Goal: Information Seeking & Learning: Learn about a topic

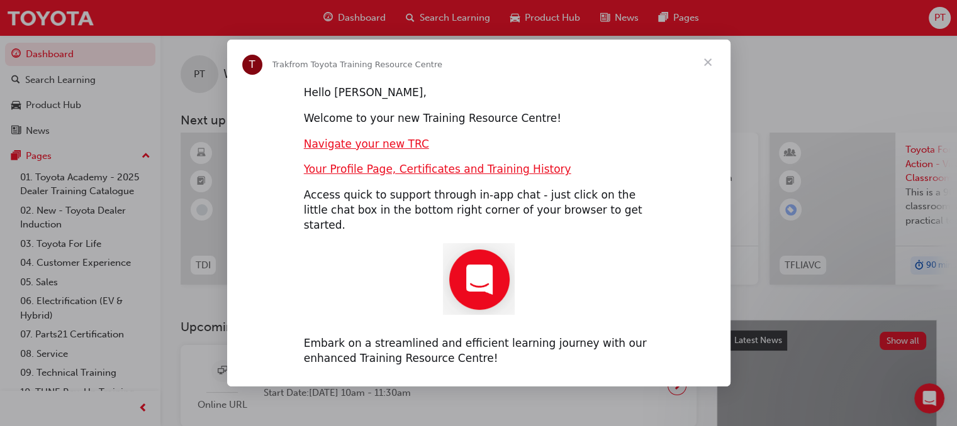
click at [706, 74] on span "Close" at bounding box center [707, 62] width 45 height 45
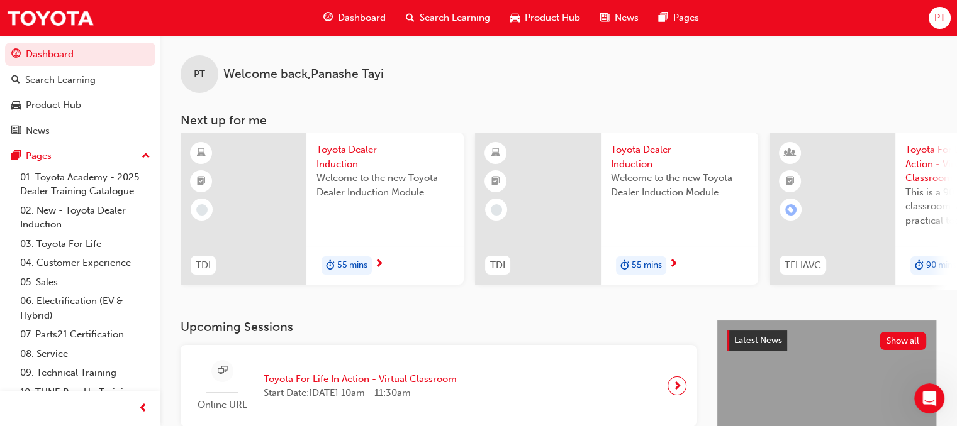
click at [451, 19] on span "Search Learning" at bounding box center [455, 18] width 70 height 14
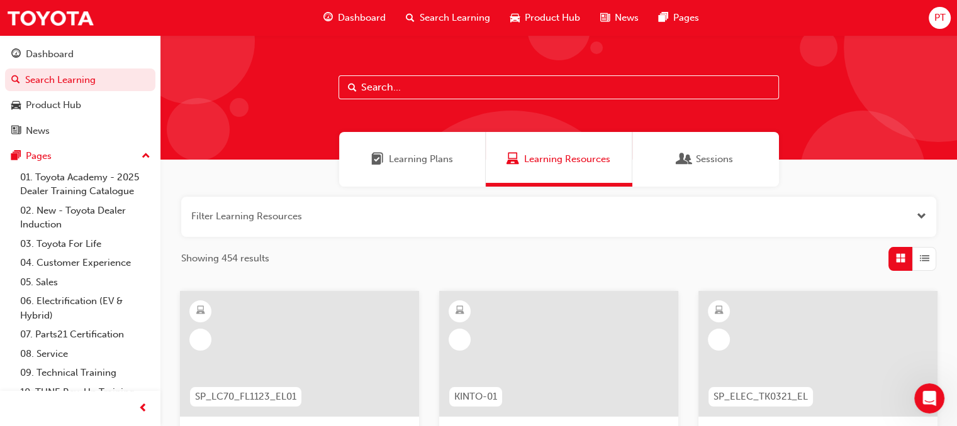
click at [435, 82] on input "text" at bounding box center [558, 87] width 440 height 24
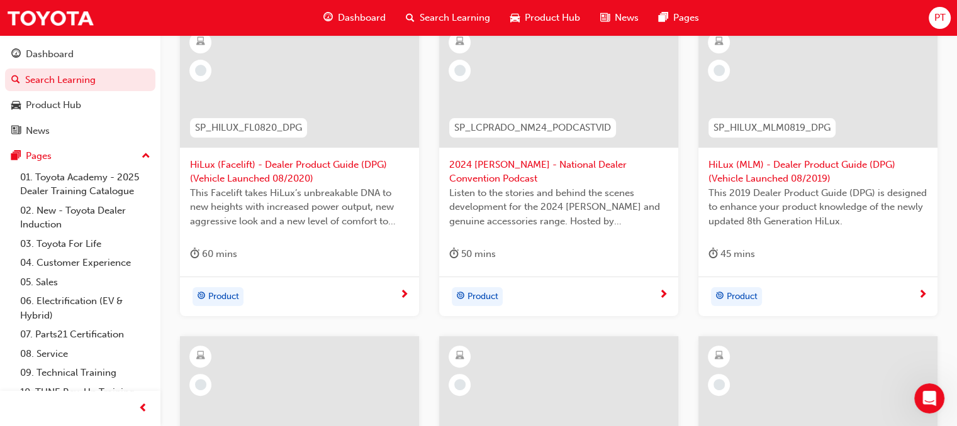
scroll to position [445, 0]
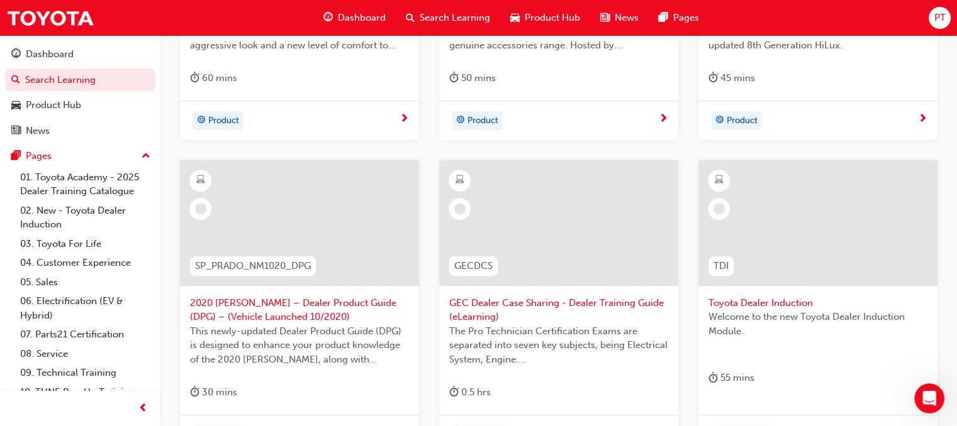
type input "dealer"
click at [772, 245] on div at bounding box center [817, 223] width 239 height 126
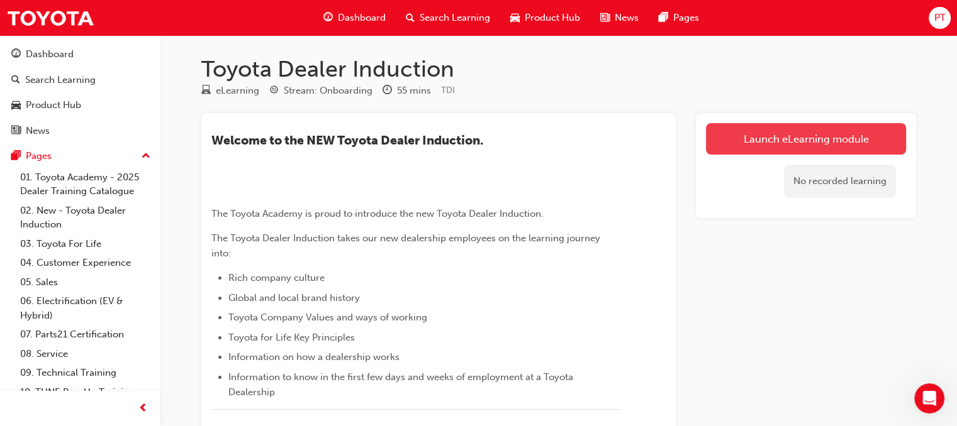
click at [762, 140] on link "Launch eLearning module" at bounding box center [806, 138] width 200 height 31
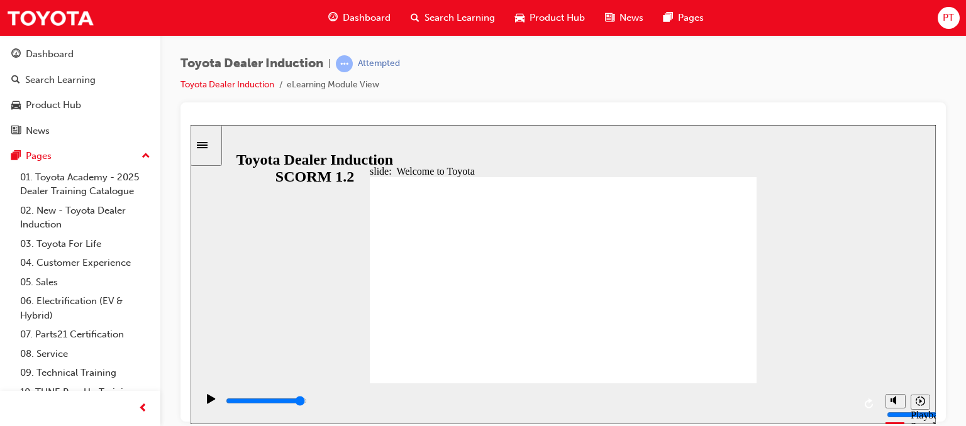
type input "7500"
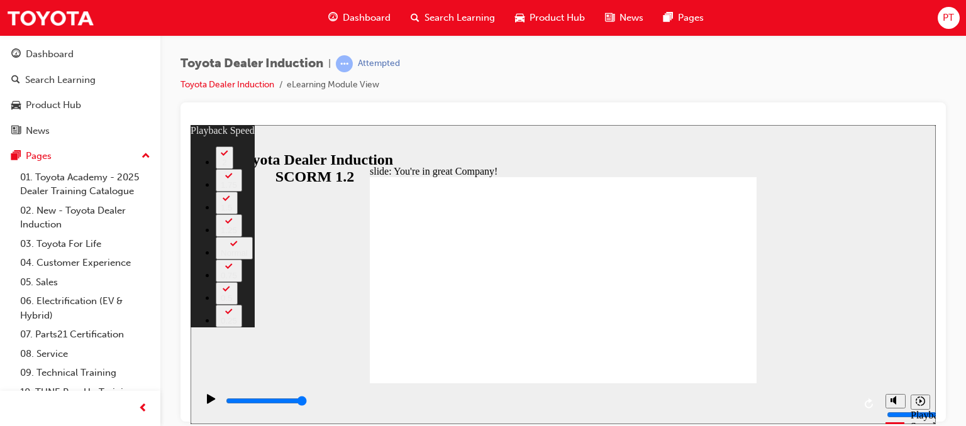
type input "156"
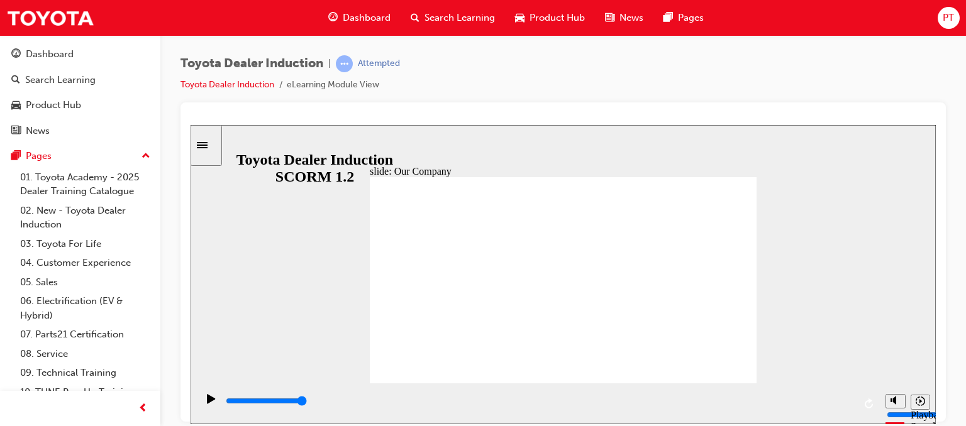
drag, startPoint x: 454, startPoint y: 344, endPoint x: 465, endPoint y: 343, distance: 11.3
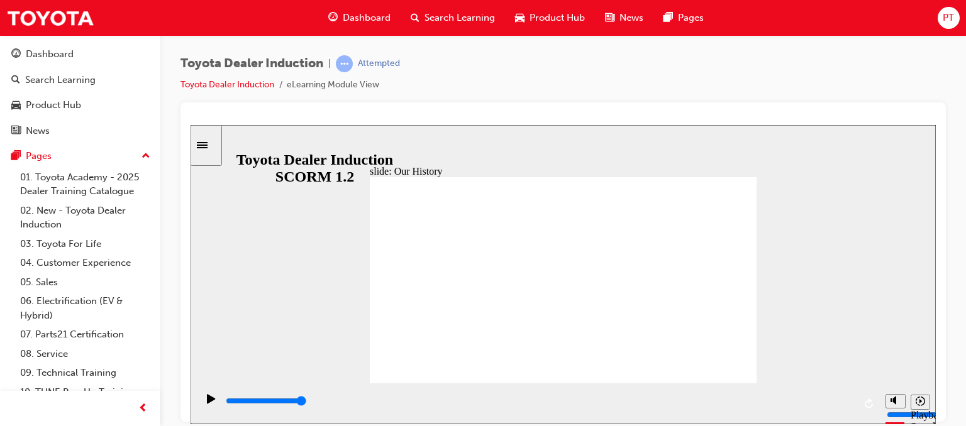
drag, startPoint x: 453, startPoint y: 342, endPoint x: 469, endPoint y: 343, distance: 15.8
drag, startPoint x: 453, startPoint y: 340, endPoint x: 559, endPoint y: 343, distance: 105.7
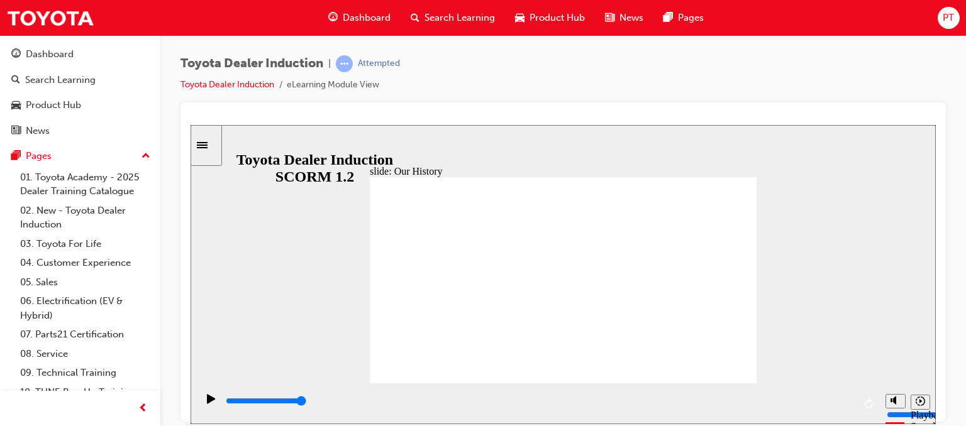
drag, startPoint x: 561, startPoint y: 344, endPoint x: 656, endPoint y: 347, distance: 95.0
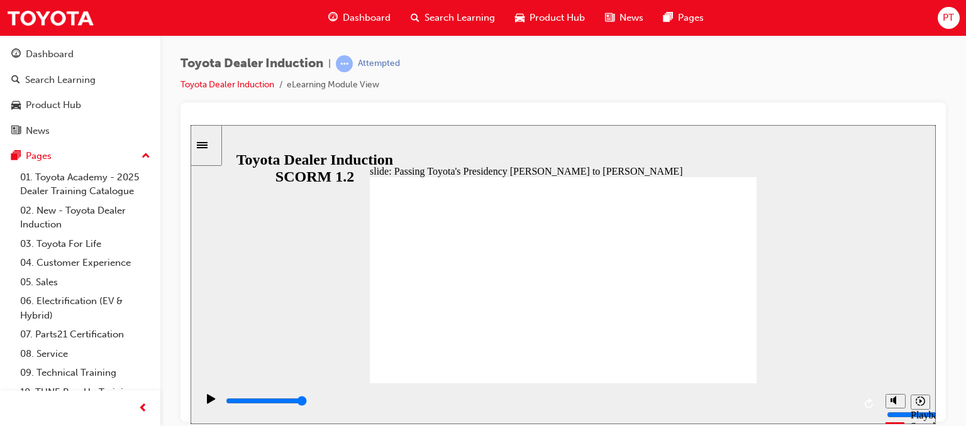
type input "5000"
radio input "true"
type input "3200"
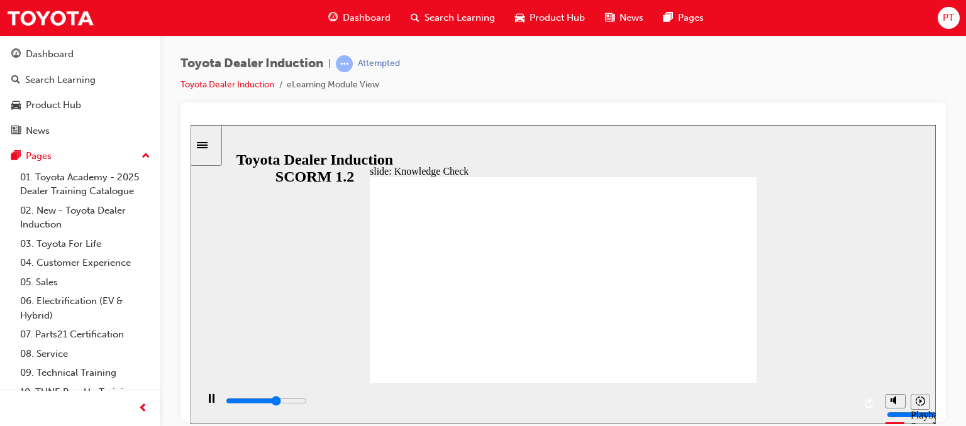
radio input "true"
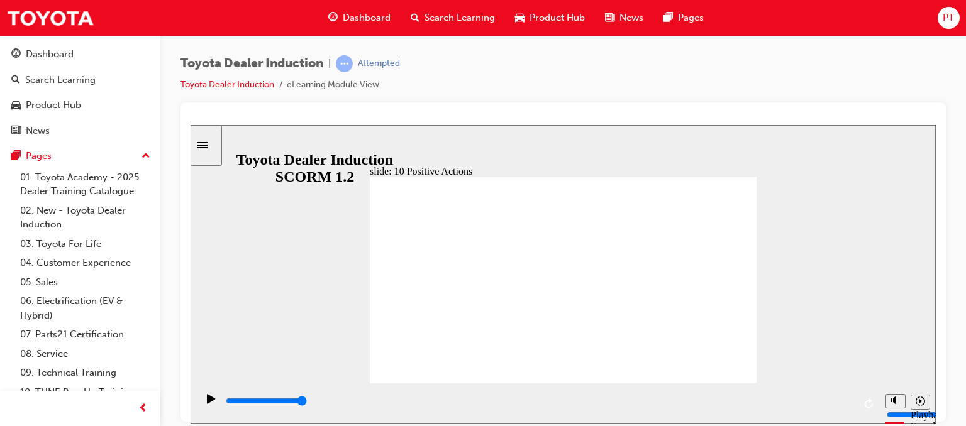
drag, startPoint x: 708, startPoint y: 281, endPoint x: 635, endPoint y: 253, distance: 77.8
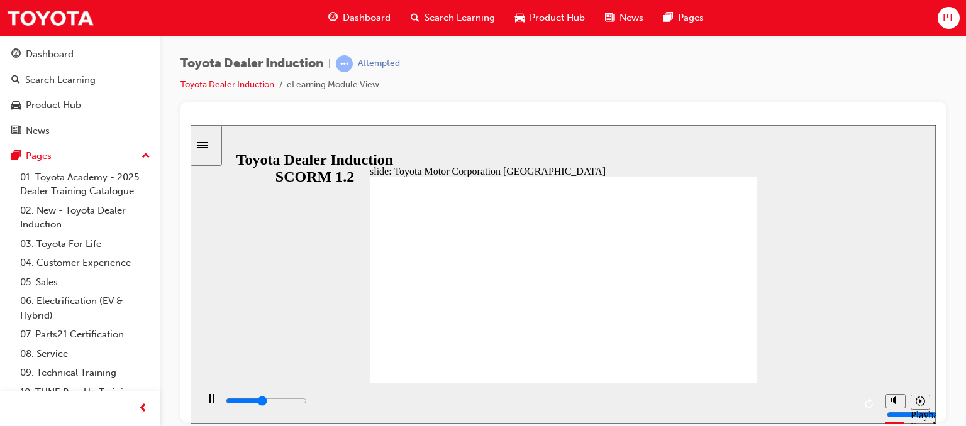
click at [204, 148] on div "Sidebar Toggle" at bounding box center [206, 144] width 21 height 9
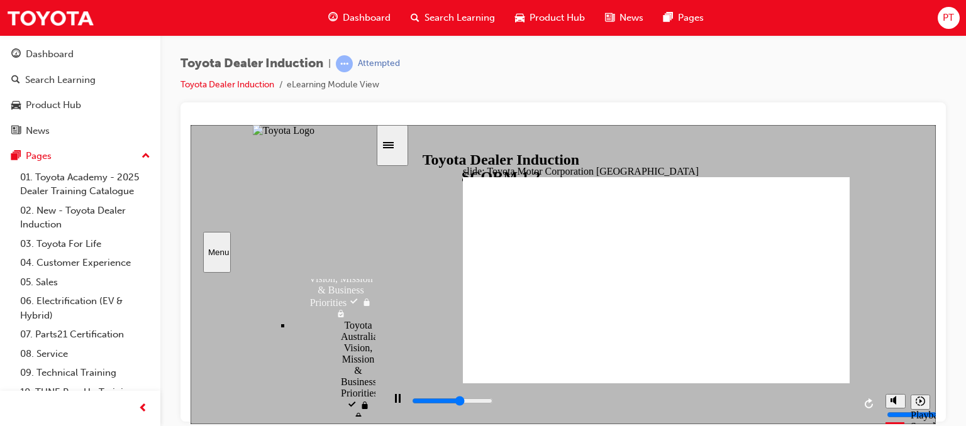
scroll to position [1071, 0]
click at [398, 142] on icon "Sidebar Toggle" at bounding box center [392, 144] width 19 height 8
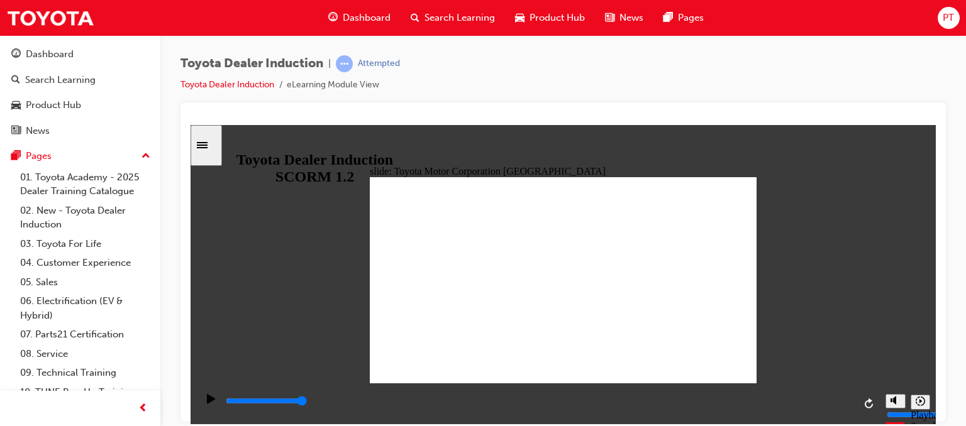
click at [207, 402] on icon "Play (Ctrl+Alt+P)" at bounding box center [211, 398] width 8 height 9
type input "15300"
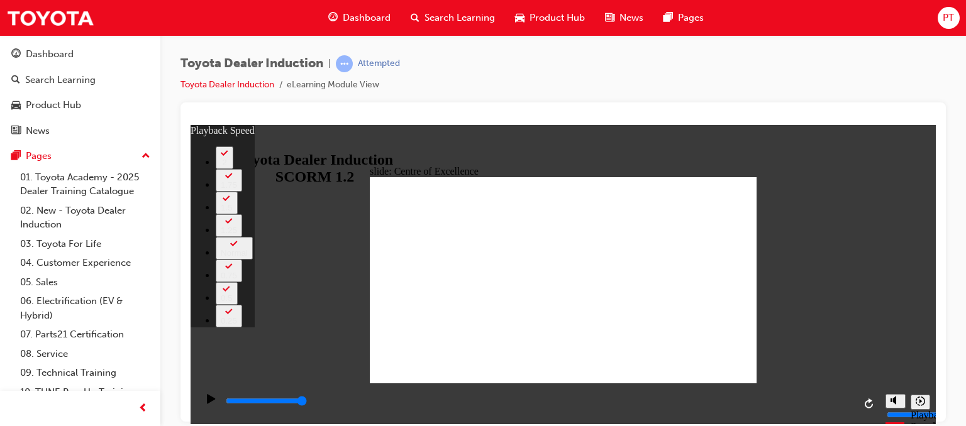
type input "248"
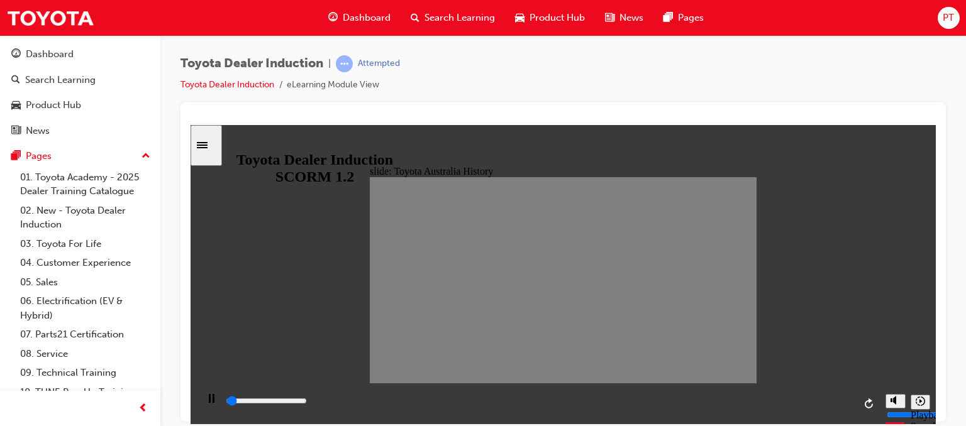
drag, startPoint x: 380, startPoint y: 282, endPoint x: 413, endPoint y: 281, distance: 32.7
type input "0"
type input "1"
drag, startPoint x: 413, startPoint y: 281, endPoint x: 396, endPoint y: 282, distance: 17.0
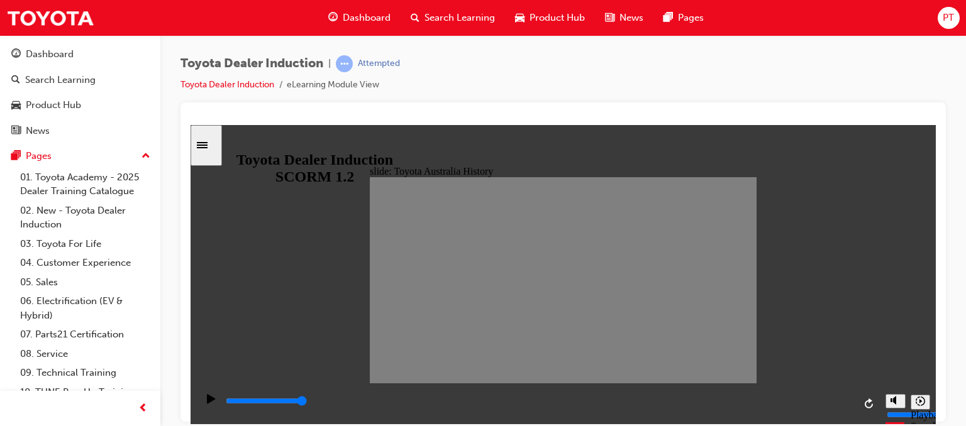
type input "0"
type input "2"
drag, startPoint x: 403, startPoint y: 286, endPoint x: 415, endPoint y: 281, distance: 13.0
drag, startPoint x: 415, startPoint y: 281, endPoint x: 430, endPoint y: 281, distance: 15.1
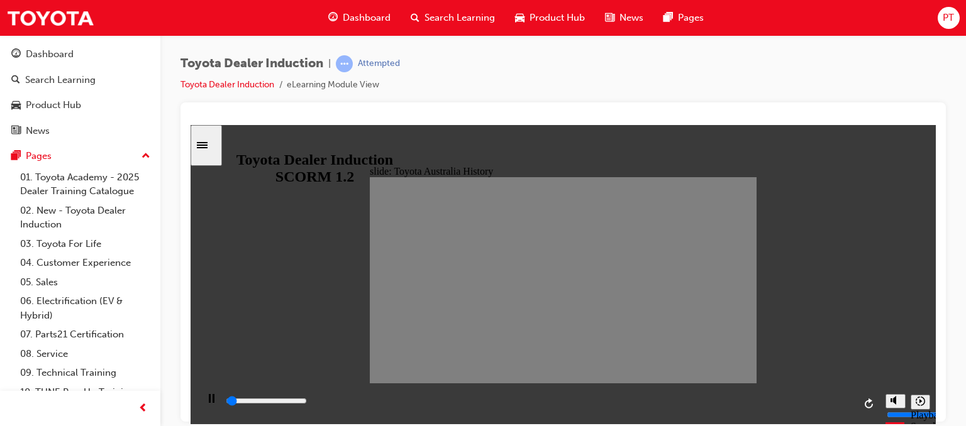
drag, startPoint x: 430, startPoint y: 281, endPoint x: 445, endPoint y: 279, distance: 15.1
drag, startPoint x: 445, startPoint y: 279, endPoint x: 476, endPoint y: 284, distance: 30.6
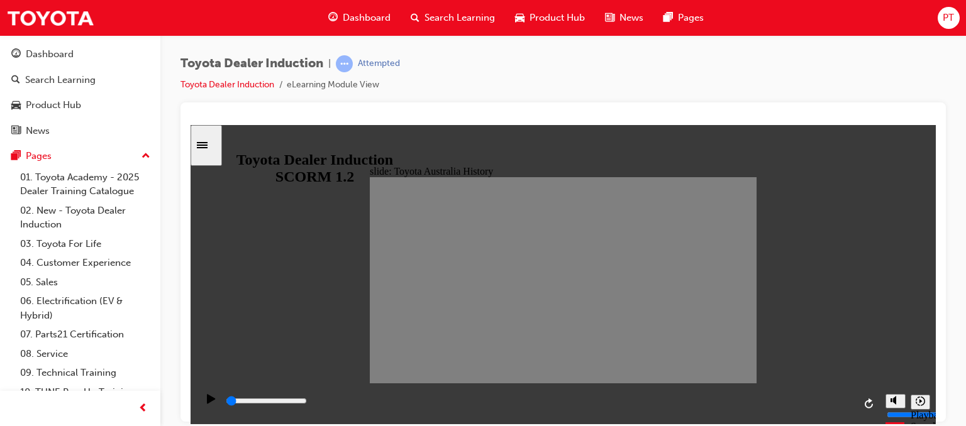
drag, startPoint x: 454, startPoint y: 283, endPoint x: 469, endPoint y: 284, distance: 14.5
drag, startPoint x: 469, startPoint y: 284, endPoint x: 483, endPoint y: 285, distance: 14.5
drag, startPoint x: 489, startPoint y: 284, endPoint x: 508, endPoint y: 285, distance: 18.3
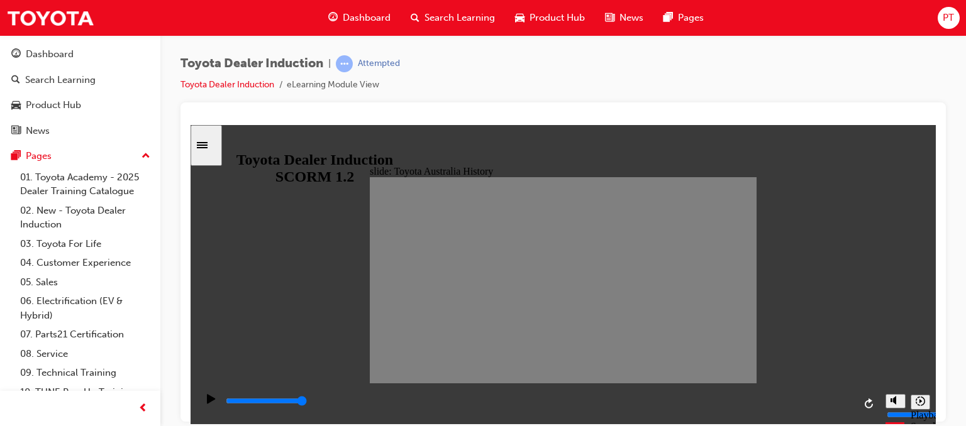
drag, startPoint x: 504, startPoint y: 275, endPoint x: 518, endPoint y: 276, distance: 13.9
drag, startPoint x: 513, startPoint y: 277, endPoint x: 526, endPoint y: 279, distance: 12.8
drag, startPoint x: 526, startPoint y: 279, endPoint x: 538, endPoint y: 281, distance: 12.6
drag, startPoint x: 538, startPoint y: 284, endPoint x: 554, endPoint y: 283, distance: 15.1
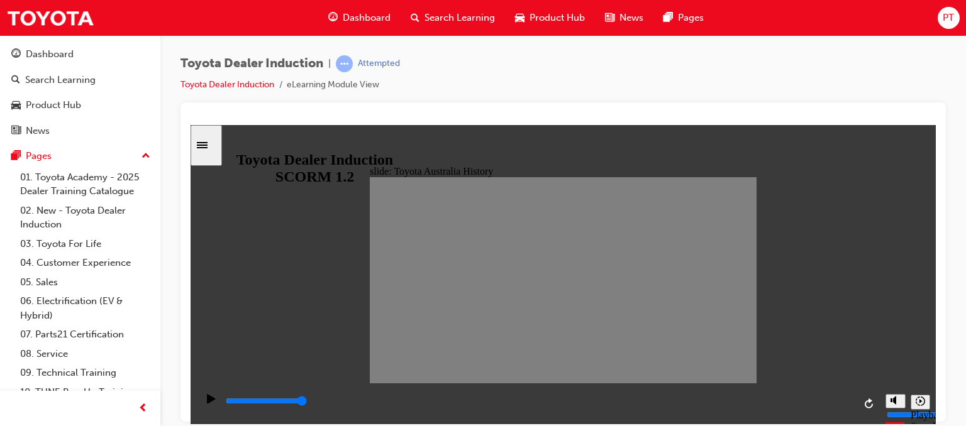
drag, startPoint x: 554, startPoint y: 283, endPoint x: 569, endPoint y: 279, distance: 15.6
drag, startPoint x: 566, startPoint y: 280, endPoint x: 574, endPoint y: 281, distance: 7.7
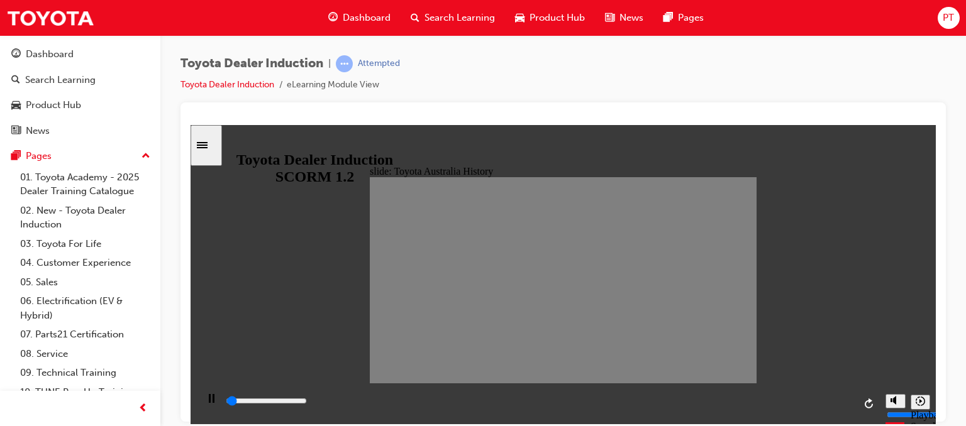
drag, startPoint x: 574, startPoint y: 281, endPoint x: 597, endPoint y: 281, distance: 23.3
drag, startPoint x: 597, startPoint y: 281, endPoint x: 616, endPoint y: 280, distance: 19.5
drag, startPoint x: 616, startPoint y: 280, endPoint x: 630, endPoint y: 281, distance: 13.3
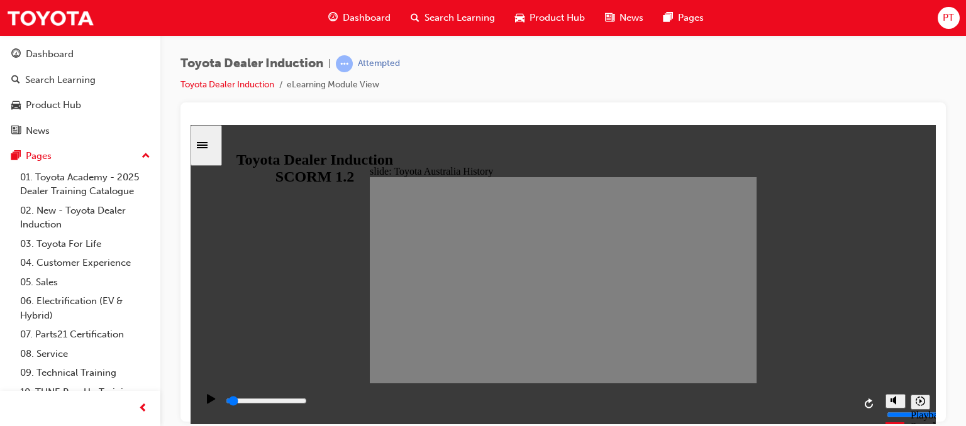
drag, startPoint x: 630, startPoint y: 281, endPoint x: 652, endPoint y: 284, distance: 22.2
drag, startPoint x: 652, startPoint y: 284, endPoint x: 679, endPoint y: 281, distance: 27.2
type input "0"
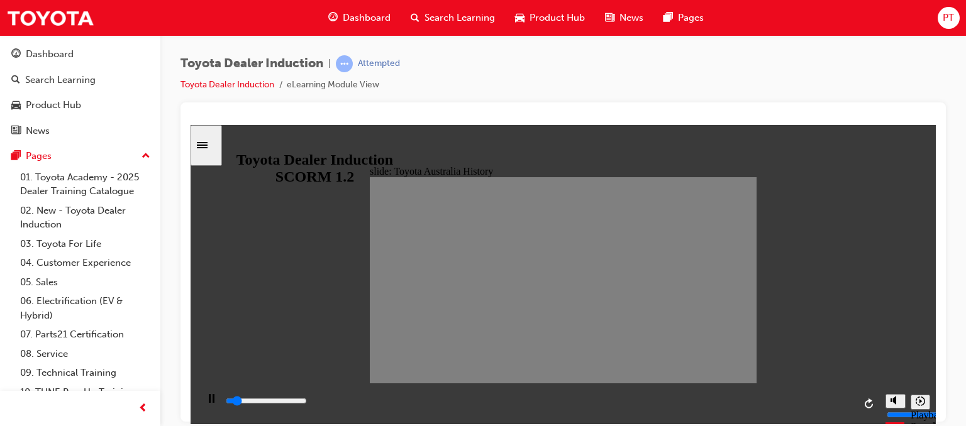
type input "16"
drag, startPoint x: 679, startPoint y: 281, endPoint x: 668, endPoint y: 281, distance: 10.7
type input "0"
type input "17"
drag, startPoint x: 668, startPoint y: 281, endPoint x: 677, endPoint y: 282, distance: 9.6
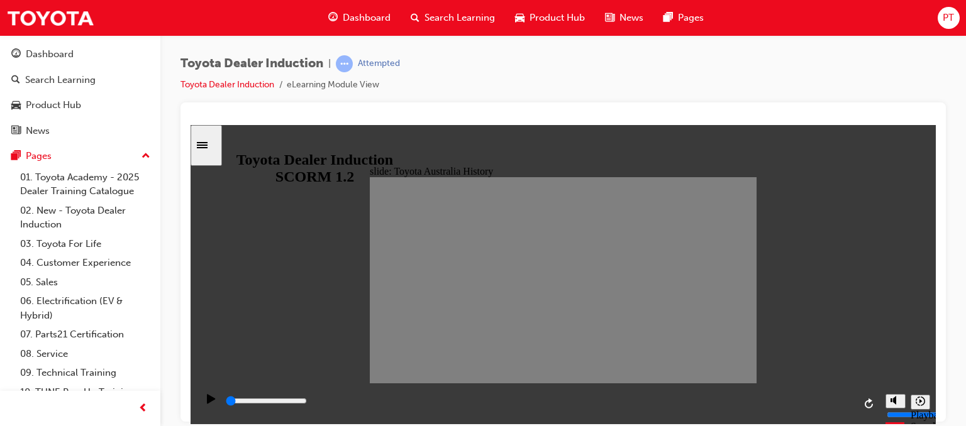
drag, startPoint x: 684, startPoint y: 287, endPoint x: 698, endPoint y: 286, distance: 13.2
drag, startPoint x: 702, startPoint y: 286, endPoint x: 712, endPoint y: 285, distance: 10.1
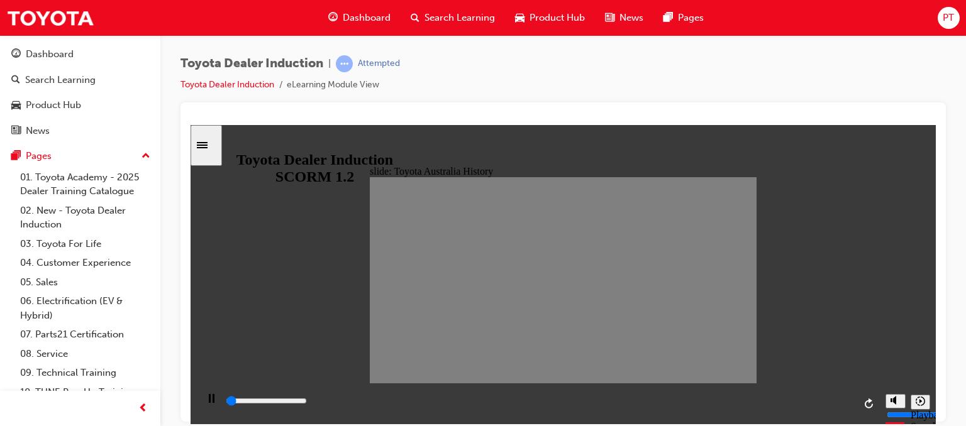
drag, startPoint x: 716, startPoint y: 286, endPoint x: 727, endPoint y: 279, distance: 12.7
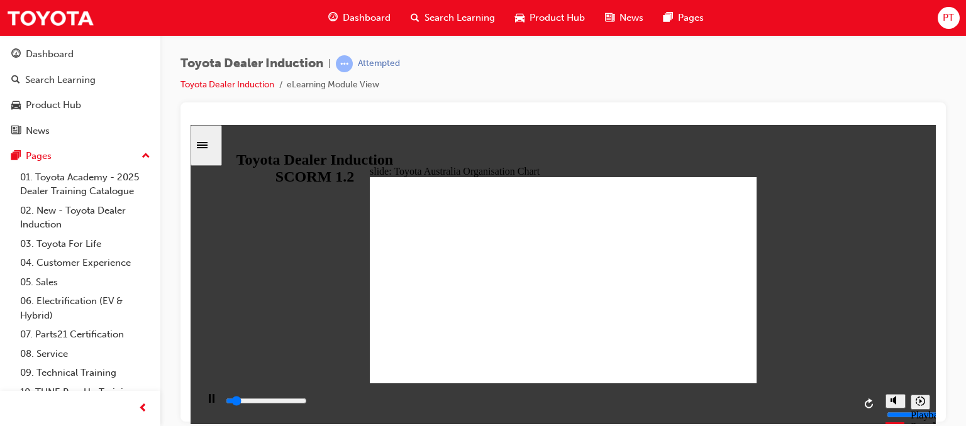
drag, startPoint x: 642, startPoint y: 261, endPoint x: 613, endPoint y: 294, distance: 43.3
click at [307, 403] on input "slide progress" at bounding box center [266, 401] width 81 height 10
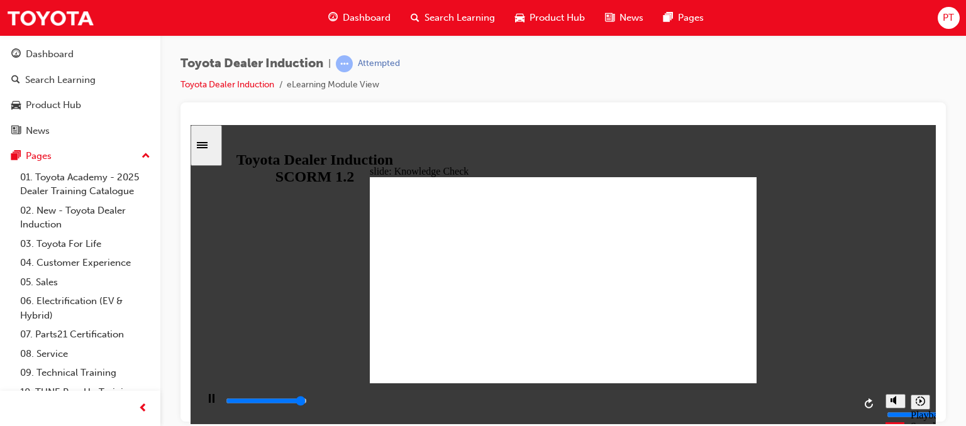
type input "4900"
radio input "true"
type input "5000"
radio input "true"
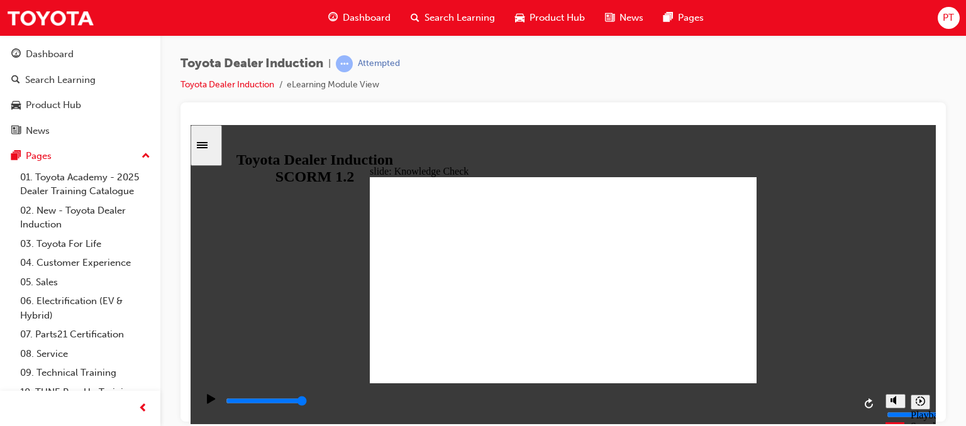
type input "2400"
radio input "true"
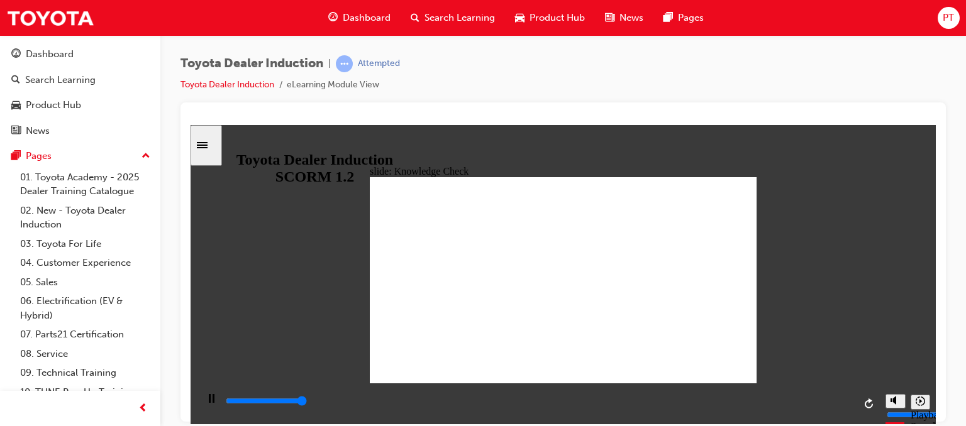
type input "5000"
radio input "true"
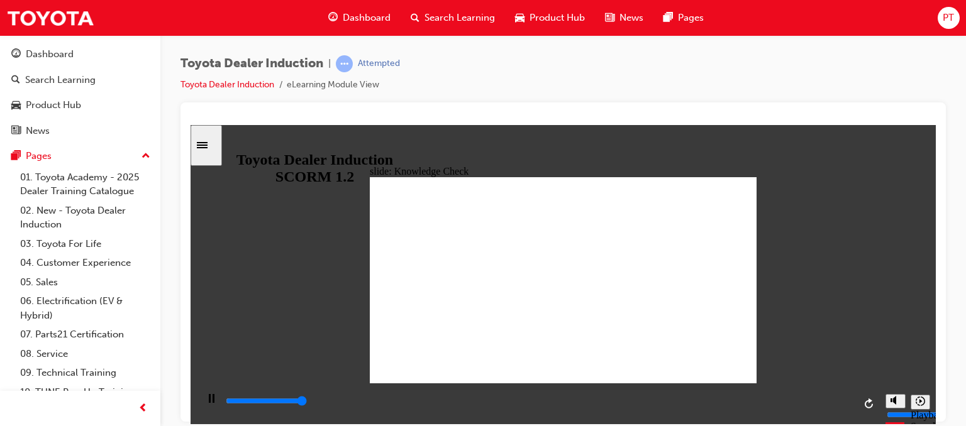
type input "5000"
radio input "true"
click at [211, 150] on div "Sidebar Toggle" at bounding box center [206, 144] width 21 height 9
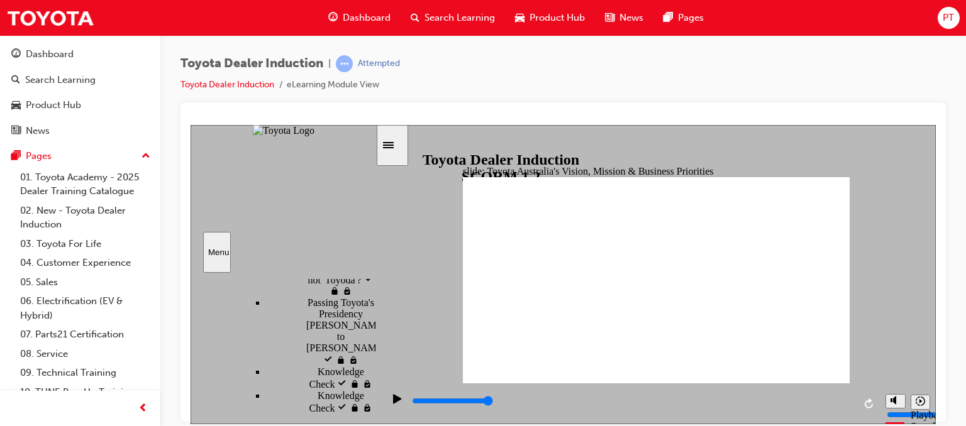
scroll to position [413, 0]
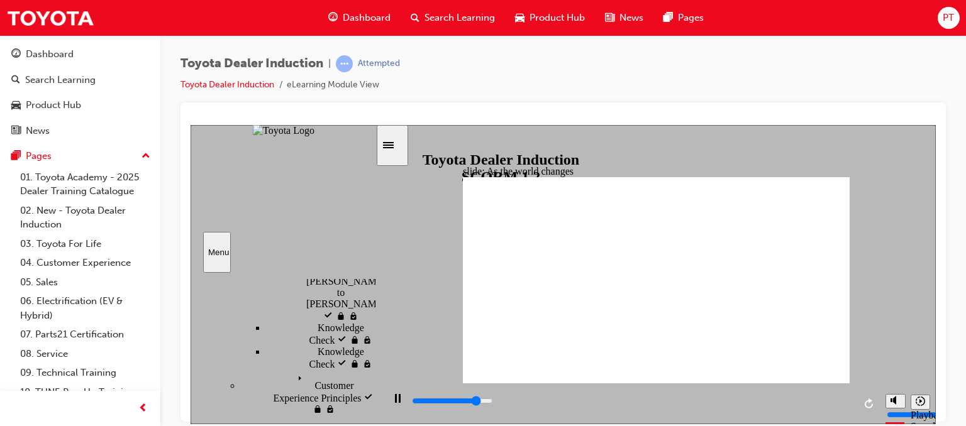
scroll to position [427, 0]
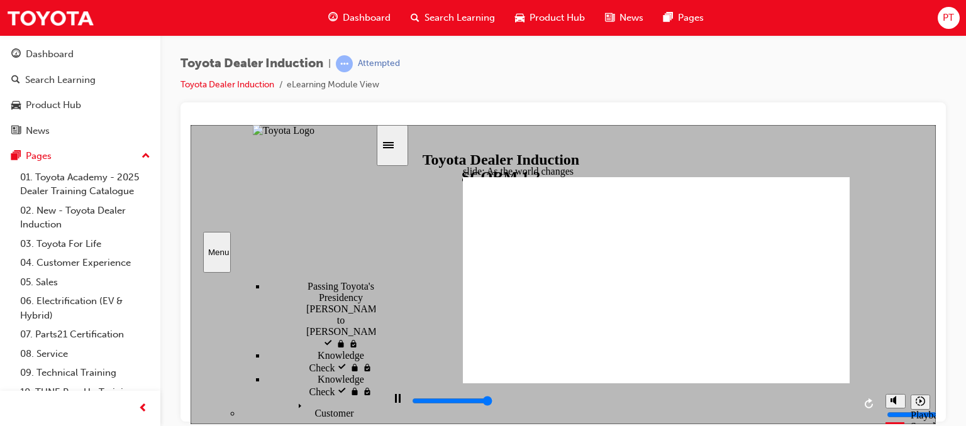
type input "9200"
click at [403, 150] on div "Sidebar Toggle" at bounding box center [392, 144] width 21 height 9
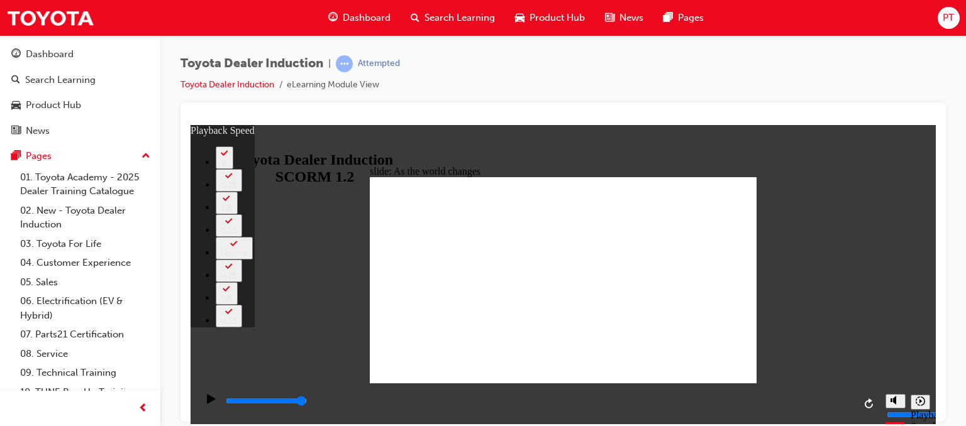
drag, startPoint x: 749, startPoint y: 353, endPoint x: 777, endPoint y: 356, distance: 28.4
click at [777, 356] on div "slide: As the world changes Rectangle 2 playback speed 2 1.75 1.5 1.25 Normal 0…" at bounding box center [563, 274] width 745 height 299
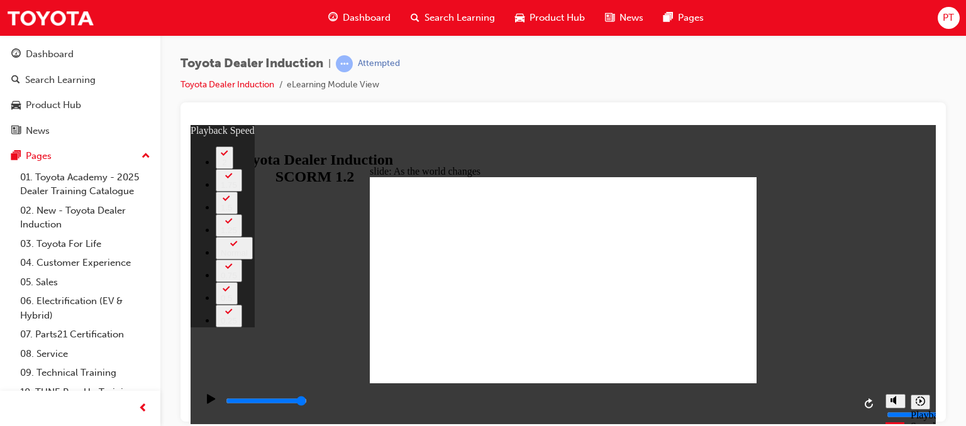
type input "128"
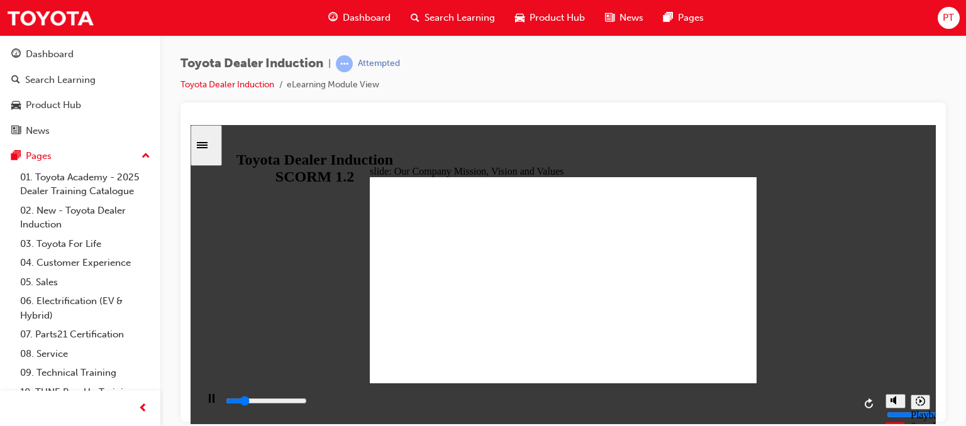
drag, startPoint x: 420, startPoint y: 203, endPoint x: 420, endPoint y: 213, distance: 10.1
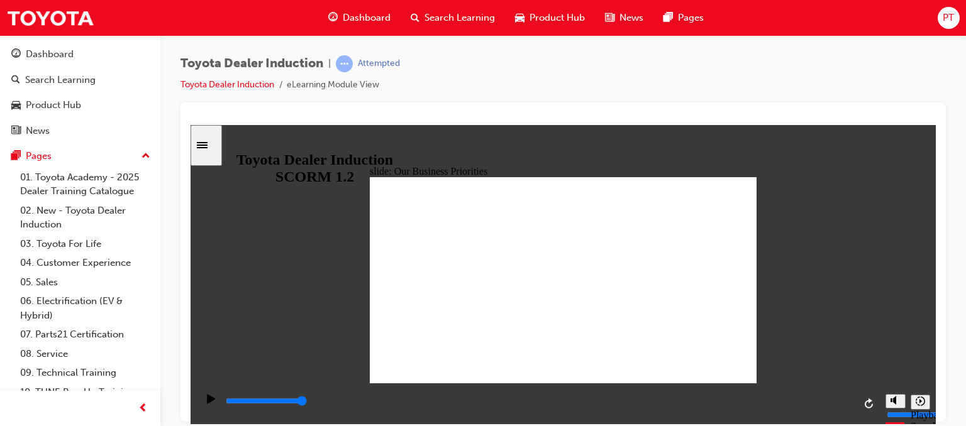
type input "5000"
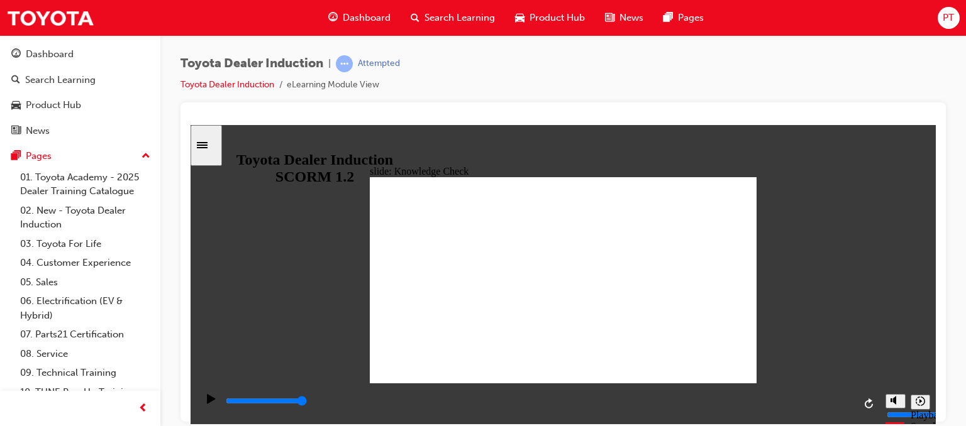
type input "m"
type input "mo"
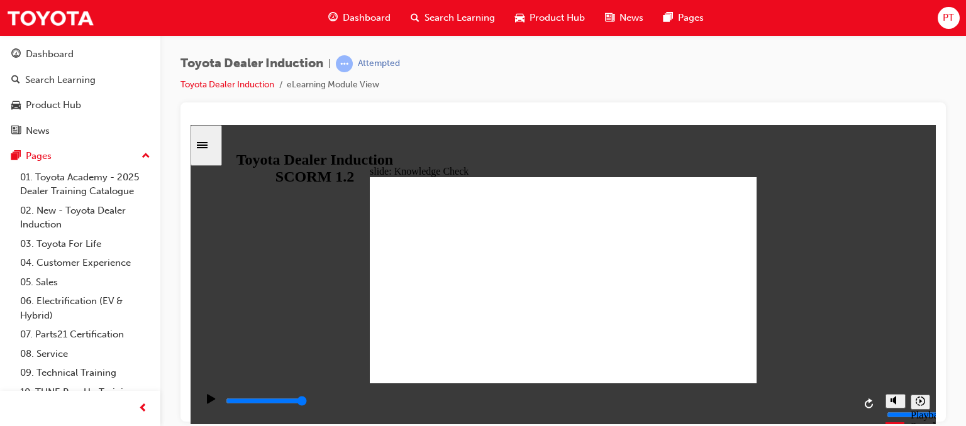
type input "mob"
type input "mobi"
type input "mobil"
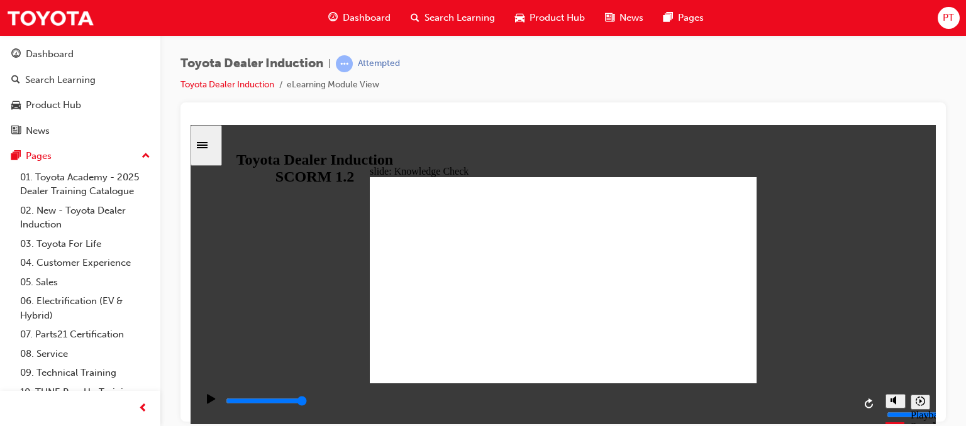
type input "mobil"
type input "mobili"
type input "mobilit"
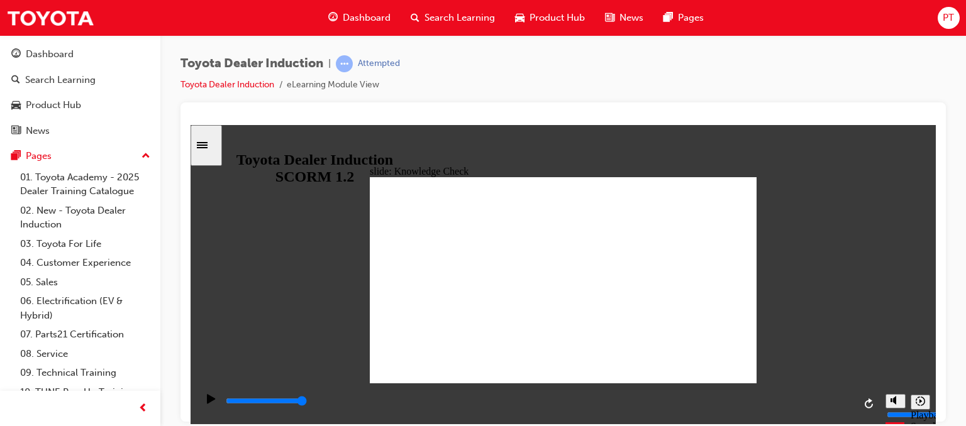
type input "mobility"
type input "800"
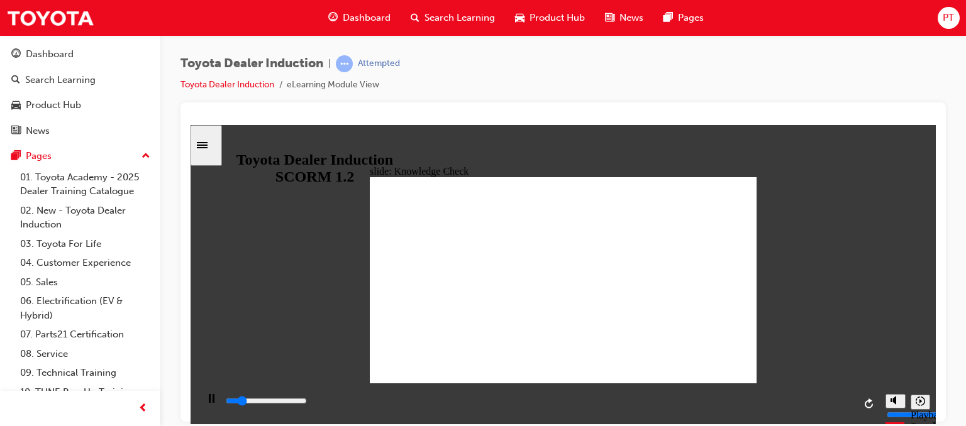
type input "mobility"
type input "2500"
type input "mobilit"
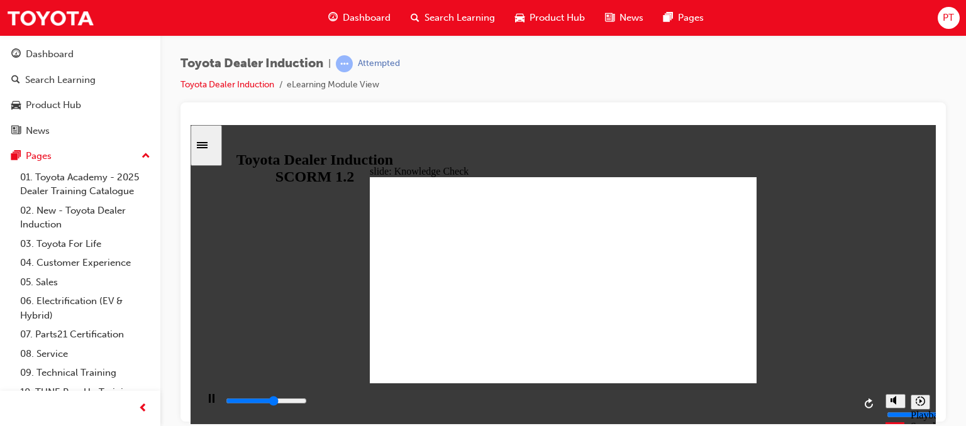
type input "3000"
type input "mobili"
type input "3000"
type input "mobil"
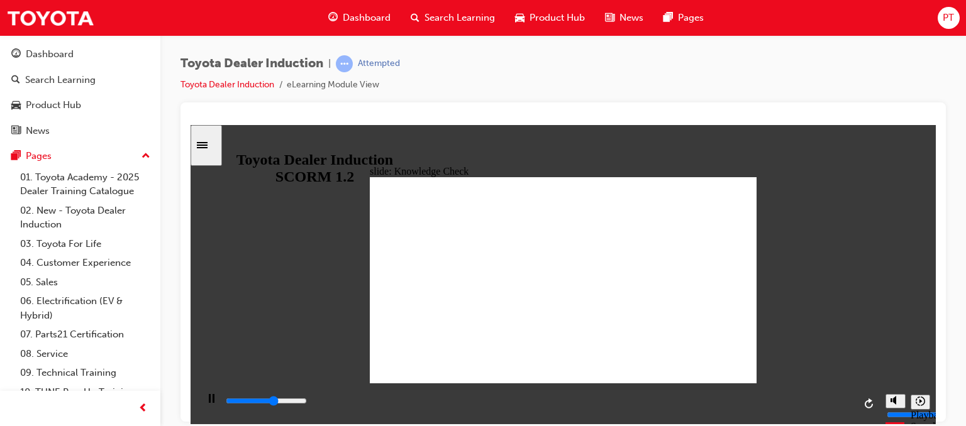
type input "mobil"
type input "3100"
type input "mobi"
type input "3100"
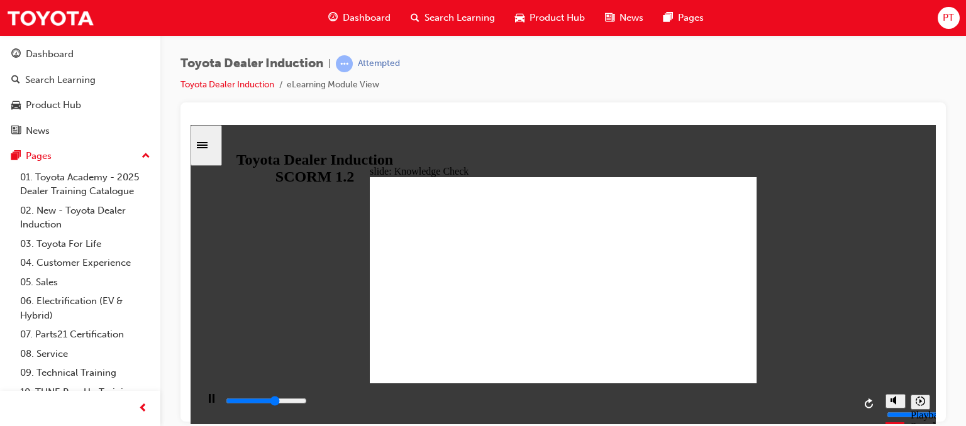
type input "mob"
type input "3100"
type input "mo"
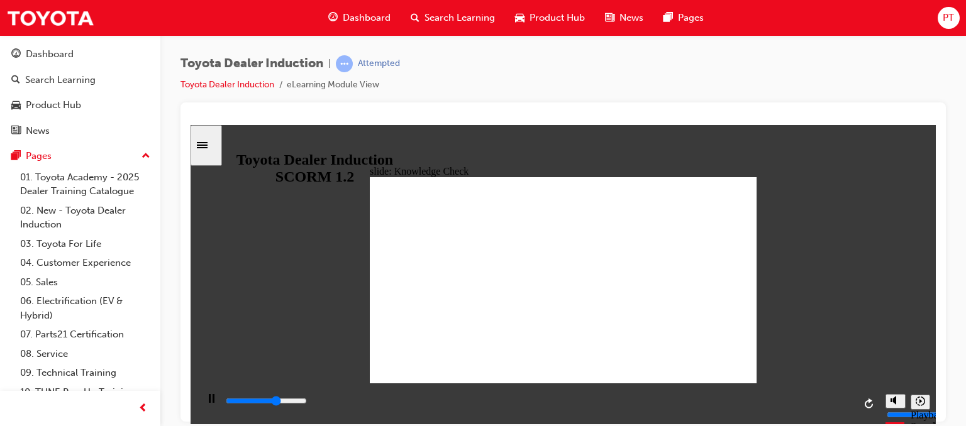
type input "3200"
type input "m"
type input "3200"
type input "4200"
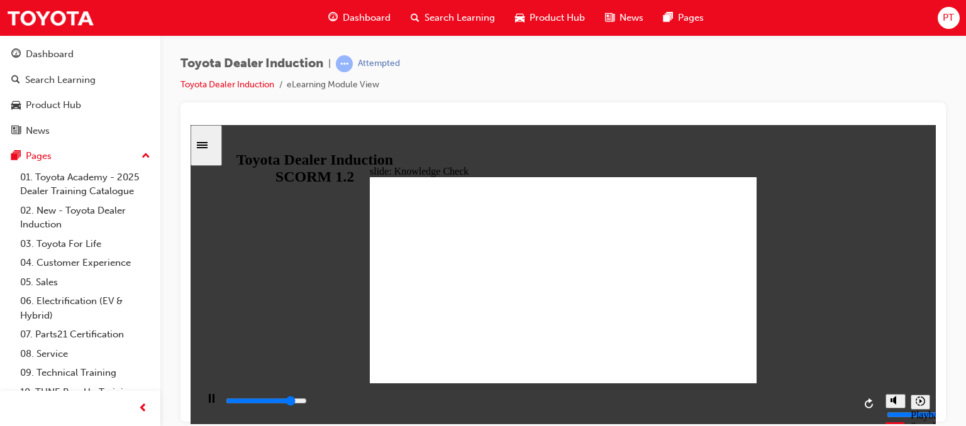
type input "h"
type input "4500"
type input "ha"
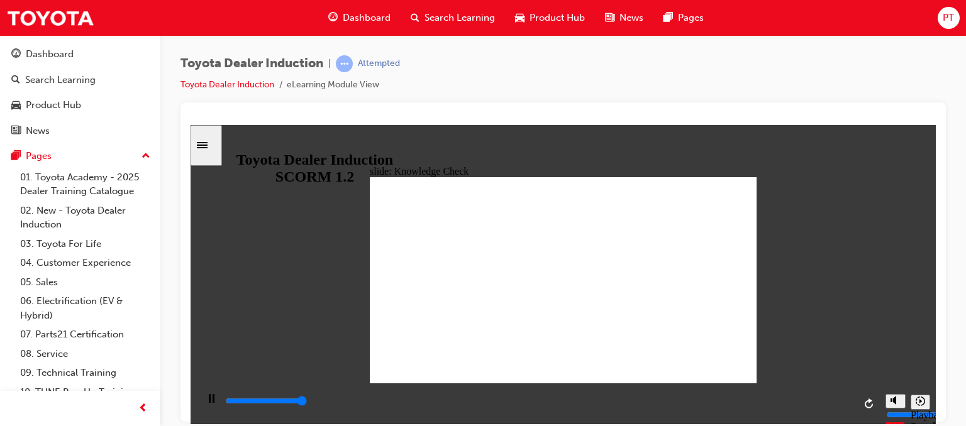
type input "5000"
type input "hap"
type input "happ"
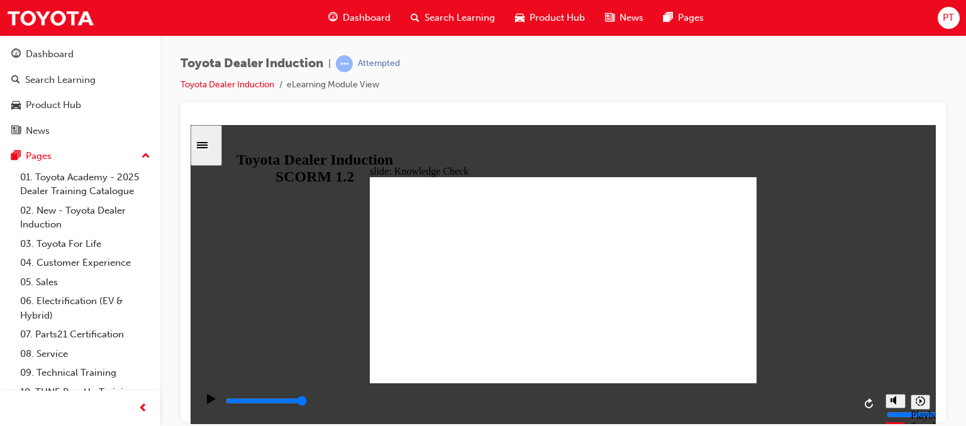
type input "happi"
type input "happin"
type input "happine"
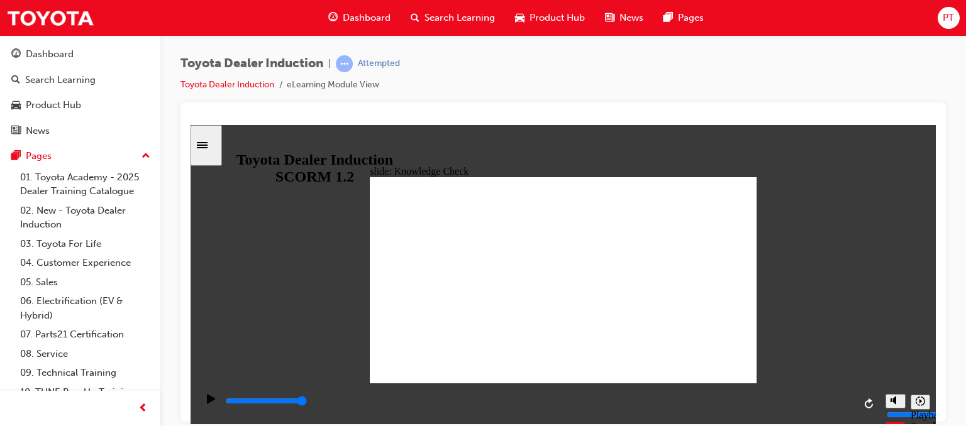
type input "happine"
type input "happines"
type input "happiness"
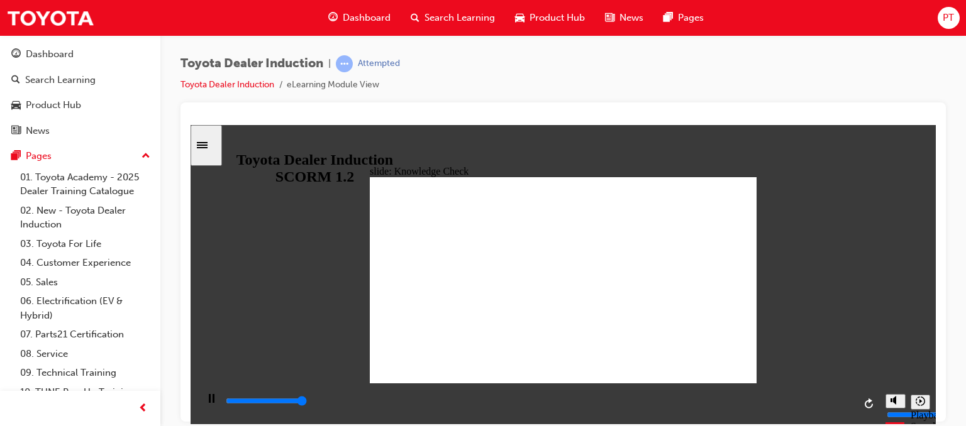
type input "5000"
type input "h"
type input "ha"
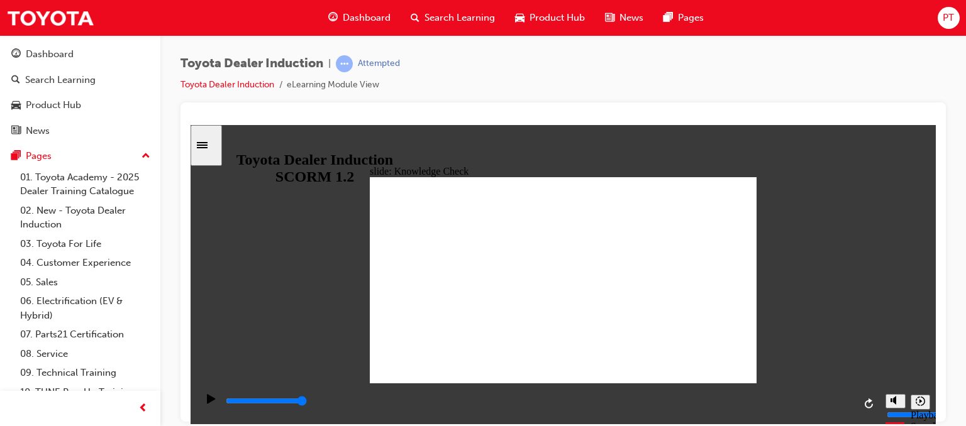
type input "ha"
type input "hap"
type input "happ"
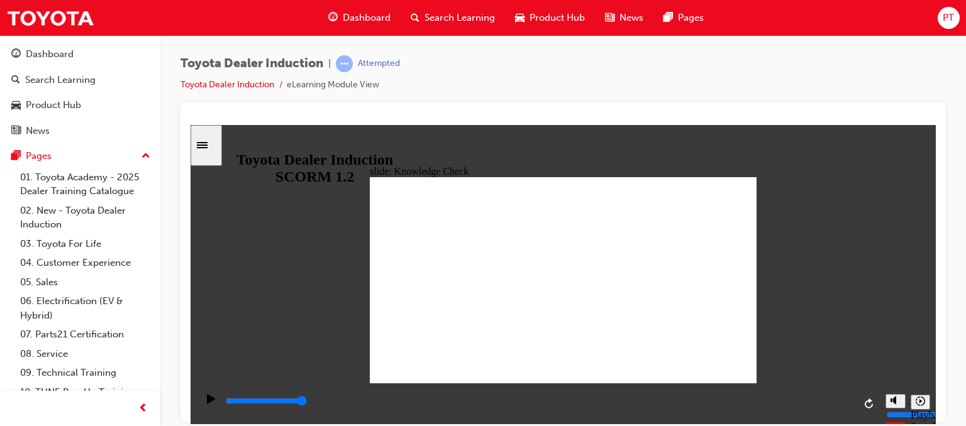
type input "happy"
type input "800"
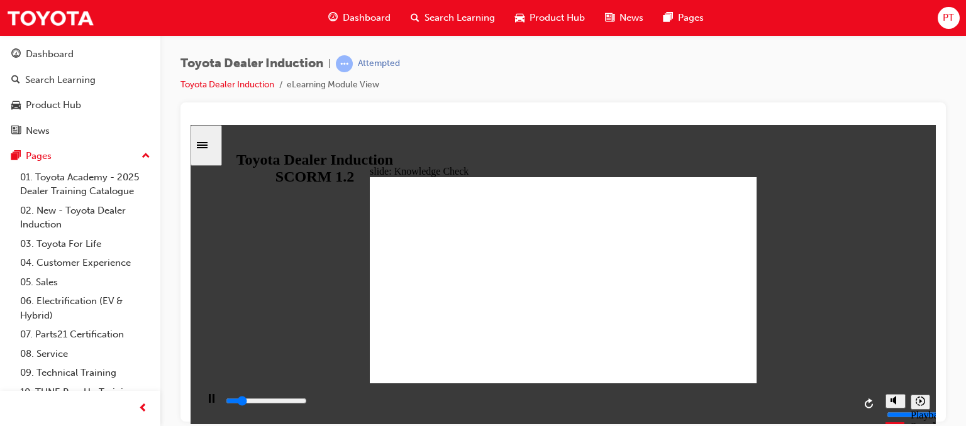
type input "happy"
type input "3000"
type input "happ"
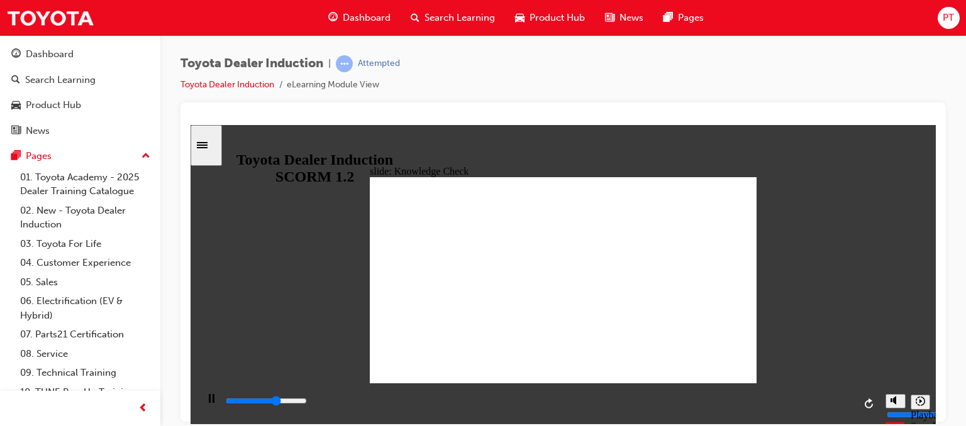
type input "3300"
type input "hap"
type input "3400"
type input "ha"
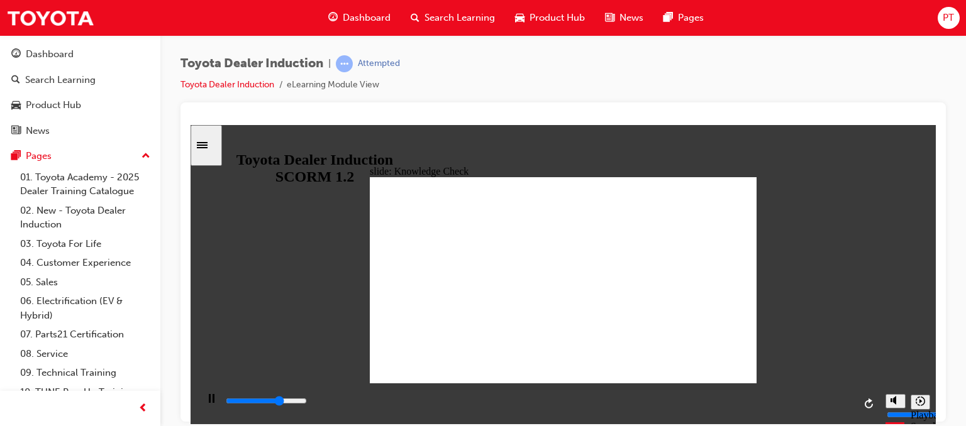
type input "ha"
type input "3600"
type input "h"
type input "3800"
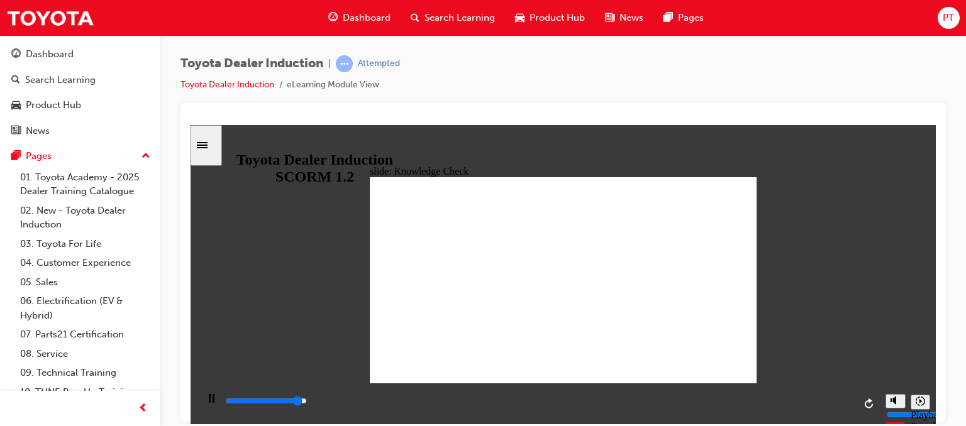
scroll to position [427, 0]
type input "5000"
type input "m"
type input "mo"
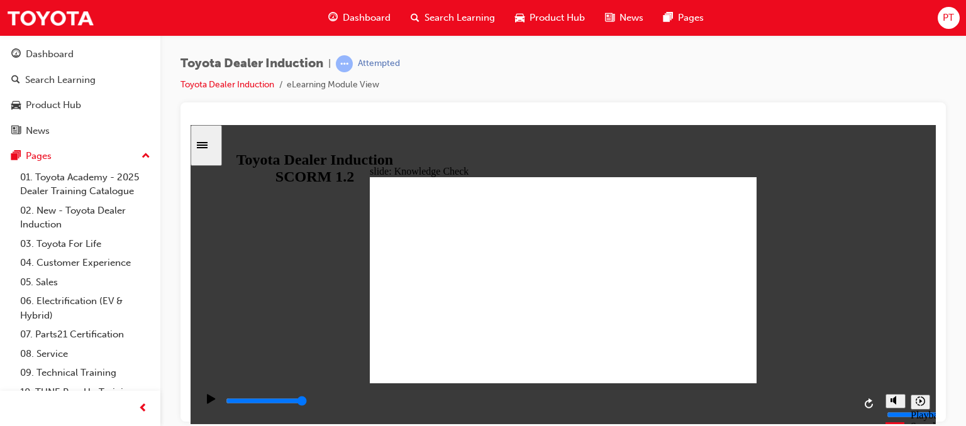
type input "mo"
type input "mov"
type input "move"
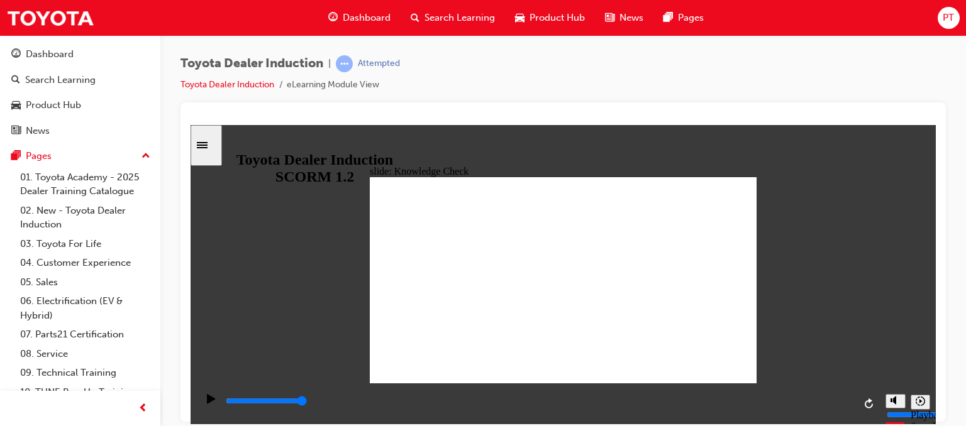
type input "moved"
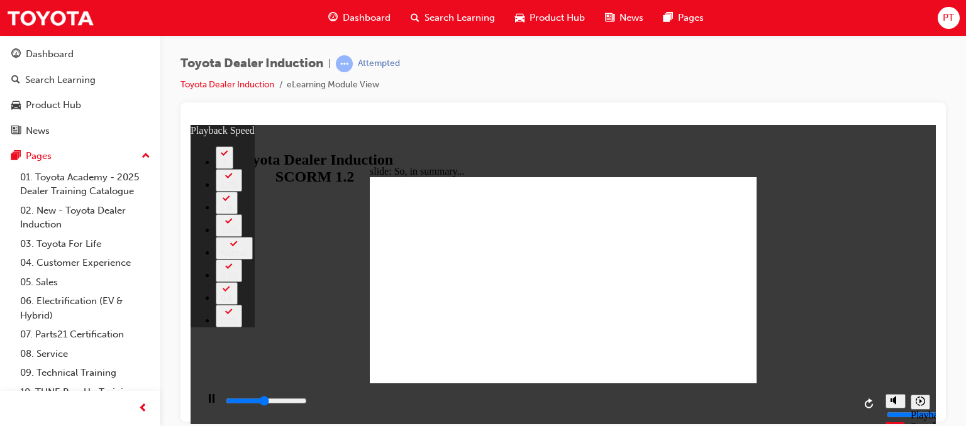
type input "3100"
type input "0"
type input "3400"
type input "0"
type input "3600"
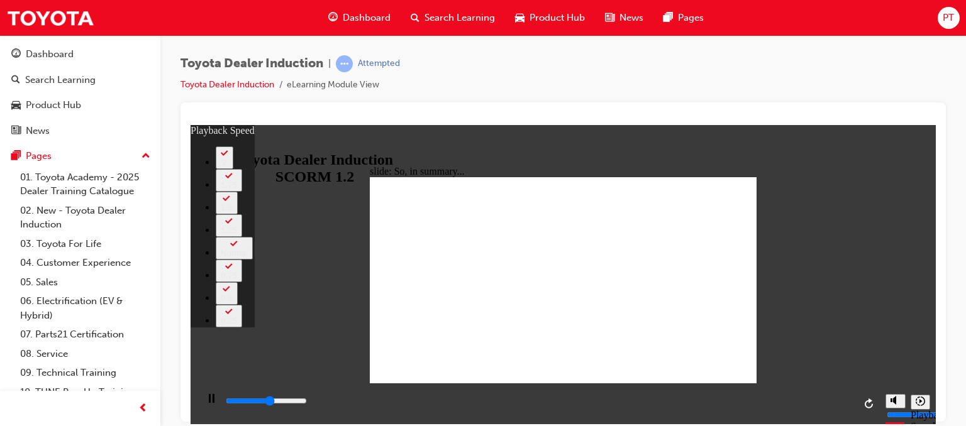
type input "1"
type input "3900"
type input "1"
type input "4200"
type input "1"
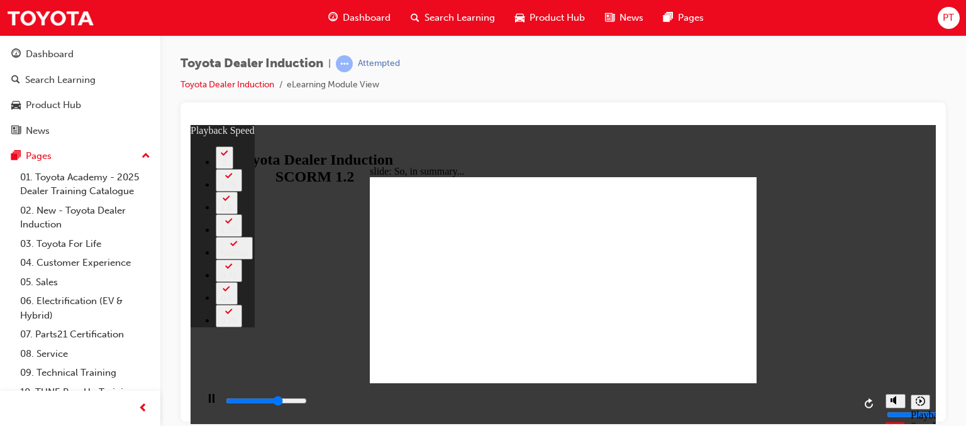
type input "4400"
type input "1"
type input "4700"
type input "2"
type input "5000"
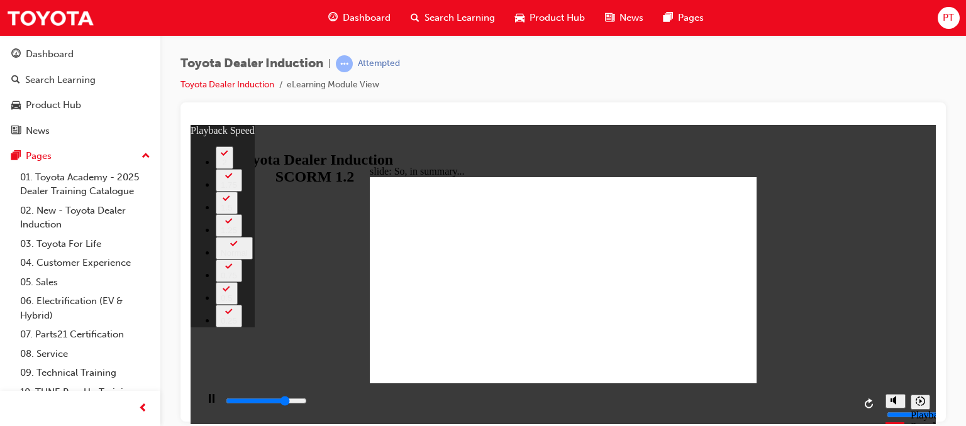
type input "2"
type input "5200"
type input "2"
type input "5500"
type input "2"
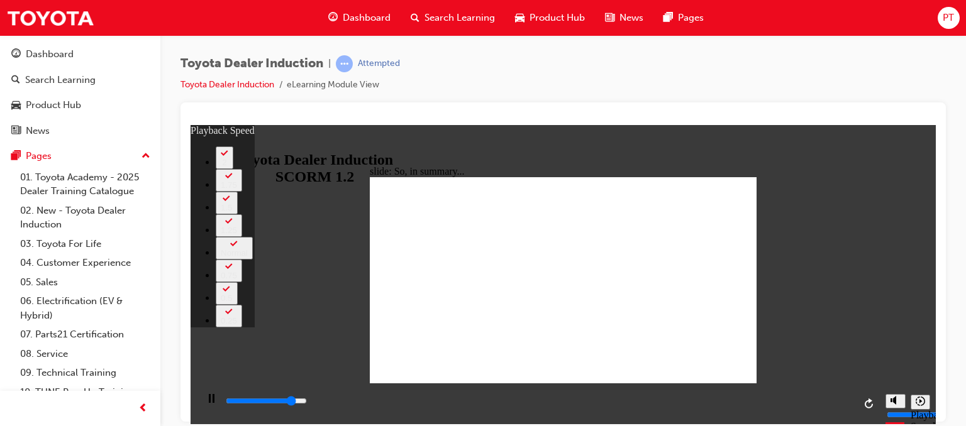
type input "5600"
type input "121"
type input "5600"
type input "121"
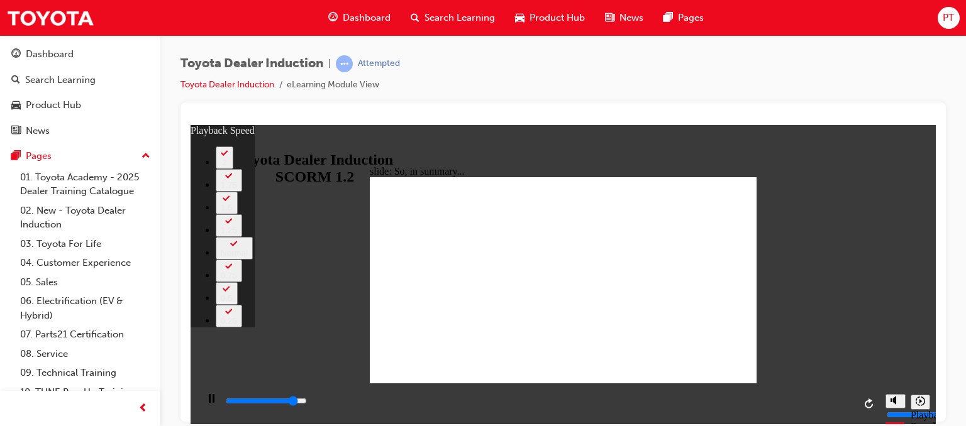
type input "5800"
type input "121"
type input "6100"
type input "121"
type input "6300"
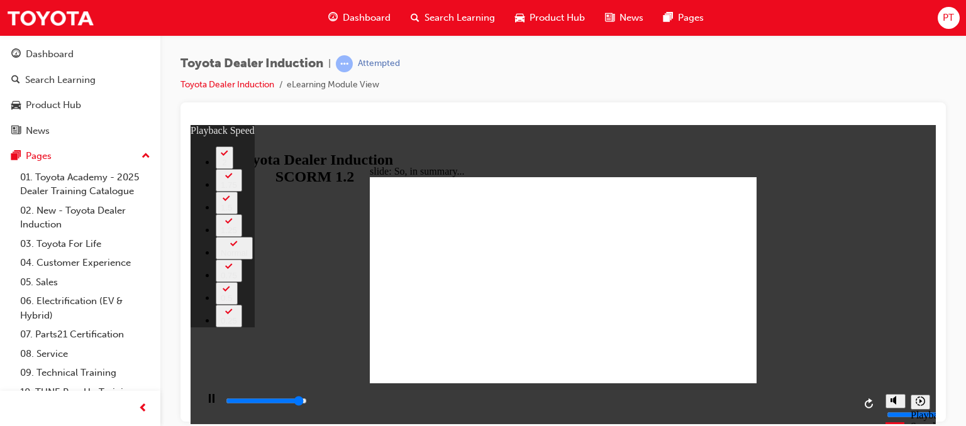
type input "121"
type input "6500"
type input "122"
type input "6500"
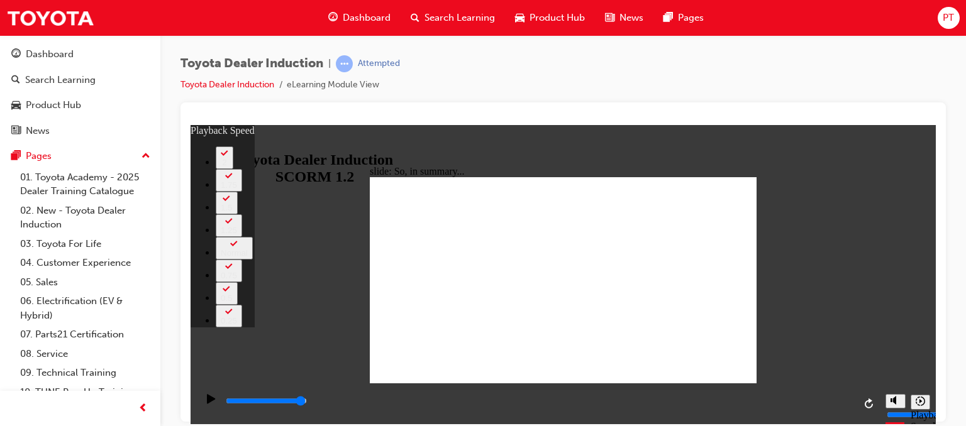
type input "128"
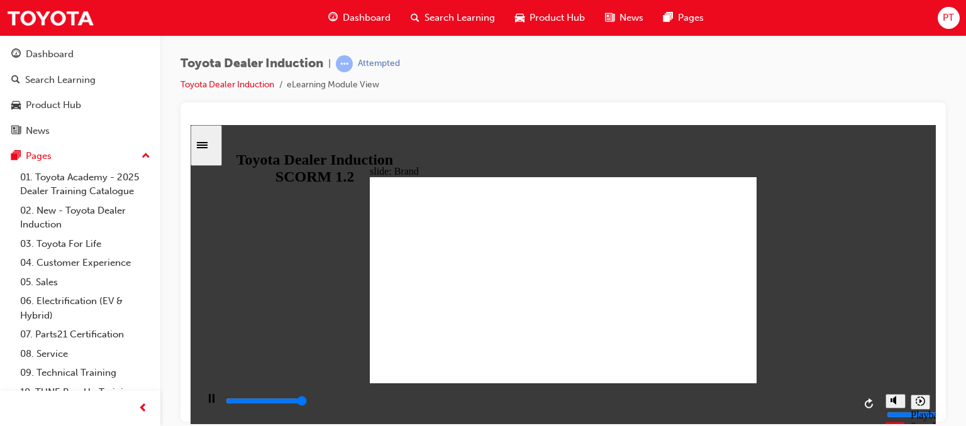
click at [208, 145] on icon "Sidebar Toggle" at bounding box center [202, 145] width 11 height 6
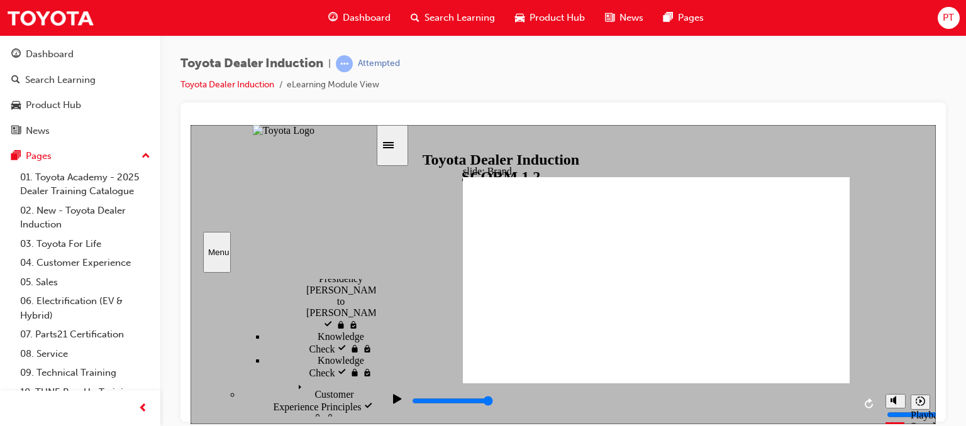
scroll to position [447, 0]
click at [399, 143] on icon "Sidebar Toggle" at bounding box center [392, 144] width 19 height 8
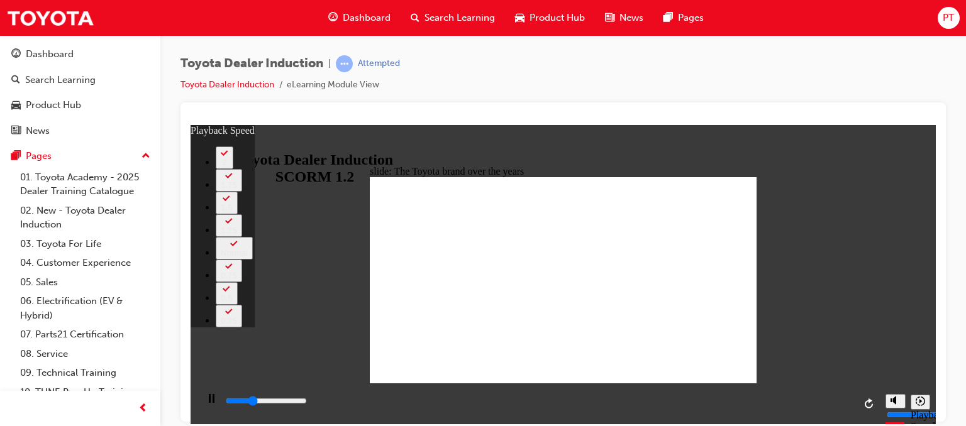
type input "2600"
type input "0"
type input "2900"
type input "1"
type input "3100"
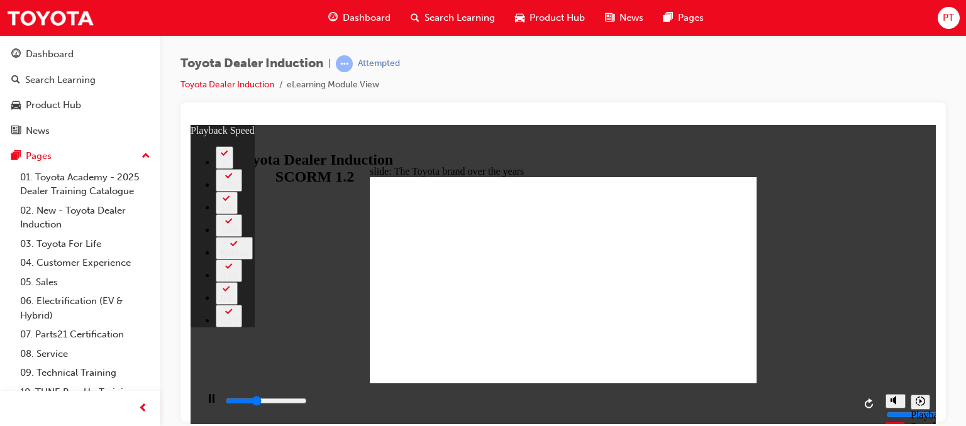
type input "1"
type input "3400"
type input "1"
type input "3700"
type input "1"
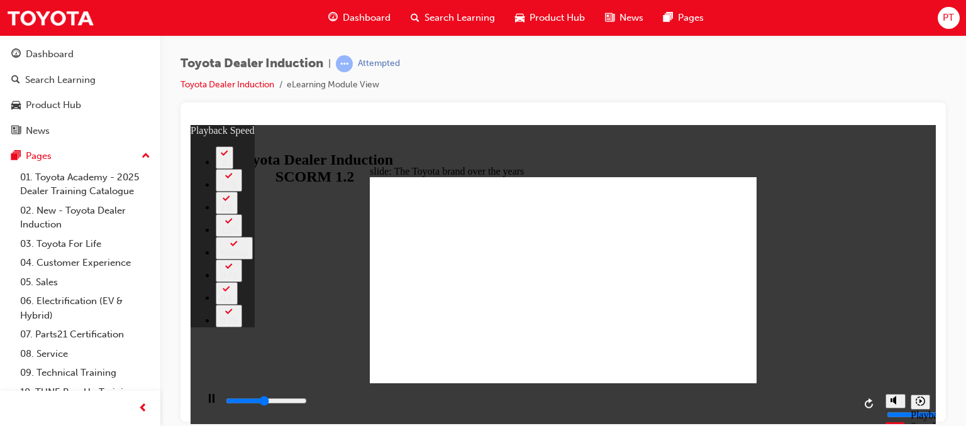
type input "4000"
type input "2"
type input "4200"
type input "2"
type input "4500"
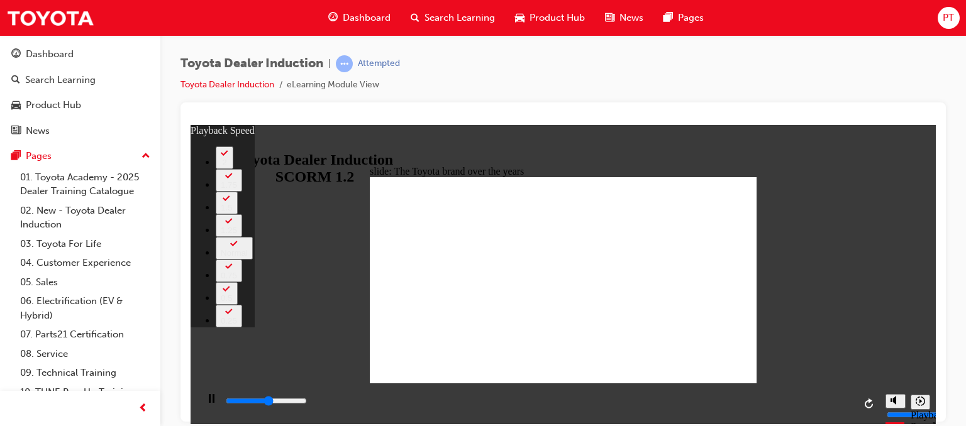
type input "2"
type input "4800"
type input "2"
type input "5000"
type input "99"
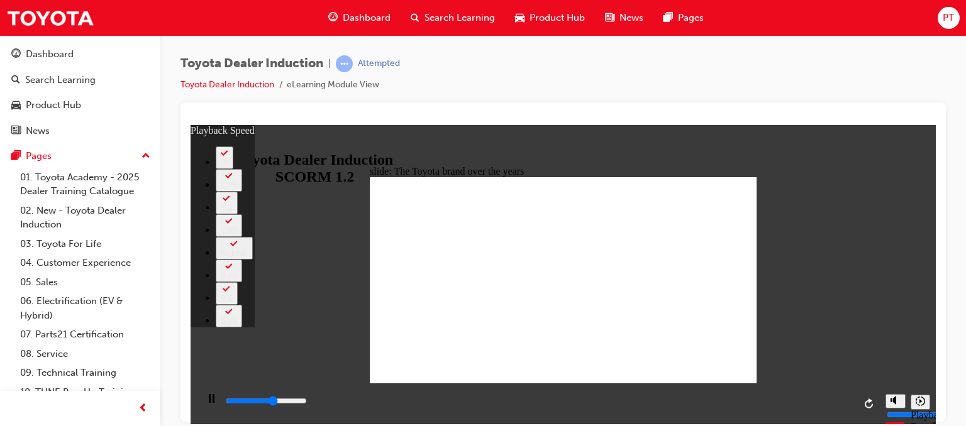
type input "5000"
type input "99"
type input "5200"
type input "99"
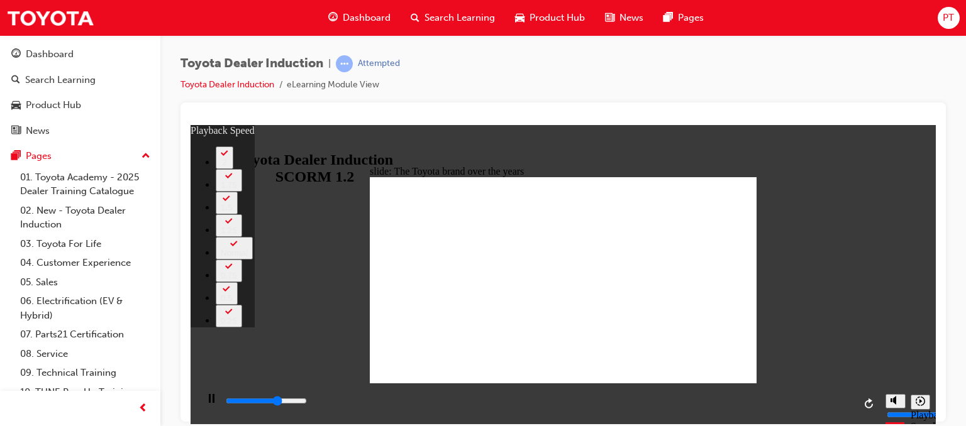
type input "5500"
type input "99"
type input "5800"
type input "100"
type input "6000"
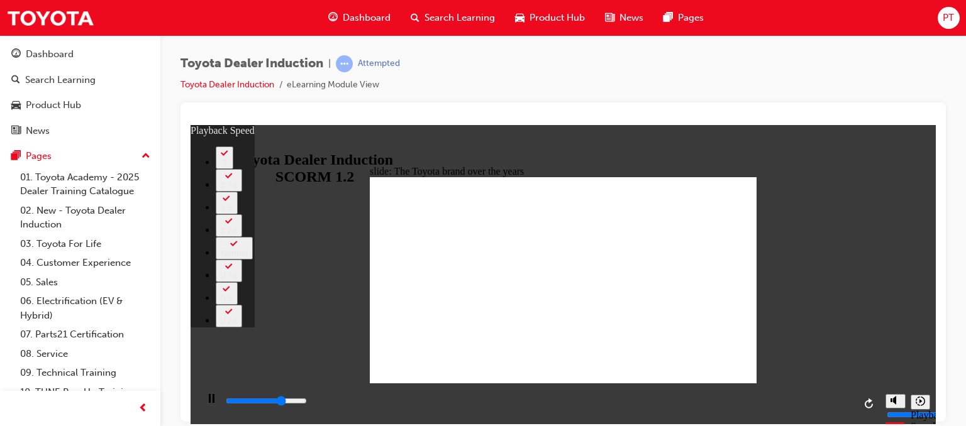
type input "100"
type input "6300"
type input "100"
type input "6600"
type input "100"
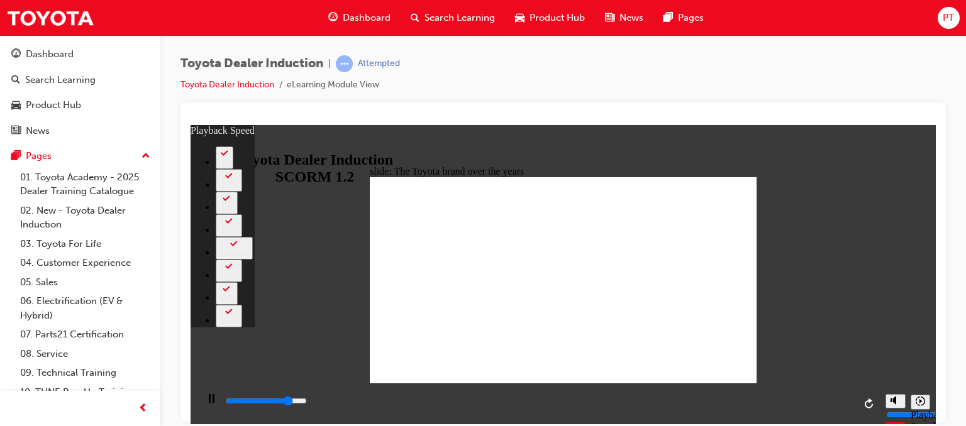
type input "6800"
type input "101"
type input "7100"
type input "101"
type input "7400"
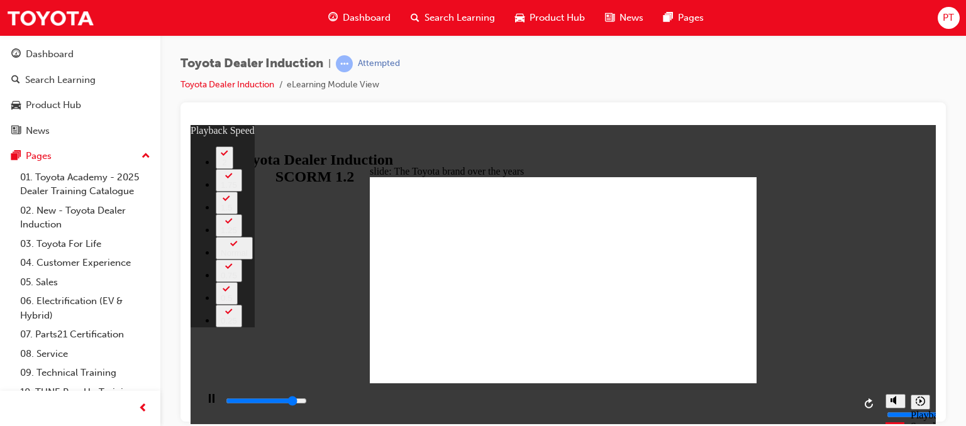
type input "101"
type input "7600"
type input "102"
type input "7900"
type input "102"
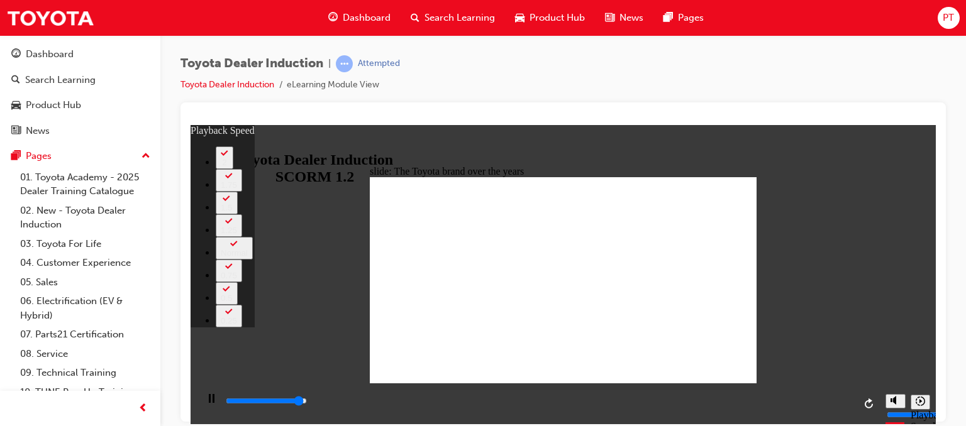
type input "8200"
type input "102"
type input "8400"
type input "164"
type input "8400"
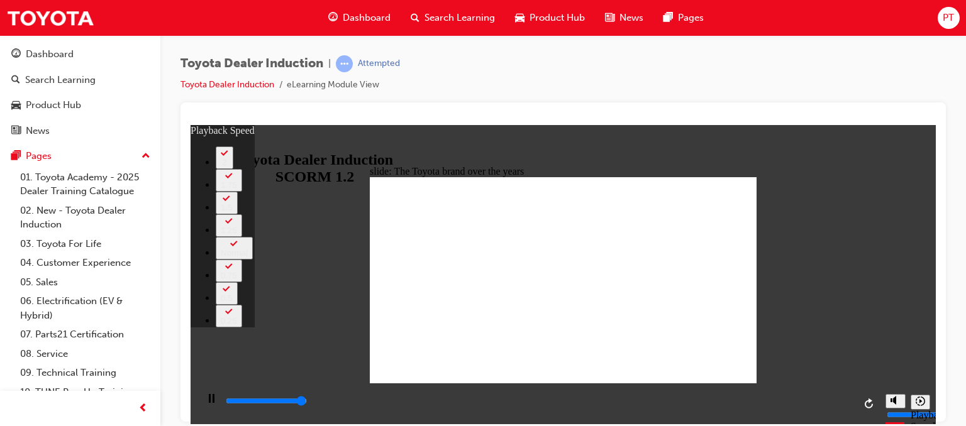
type input "164"
type input "8400"
type input "165"
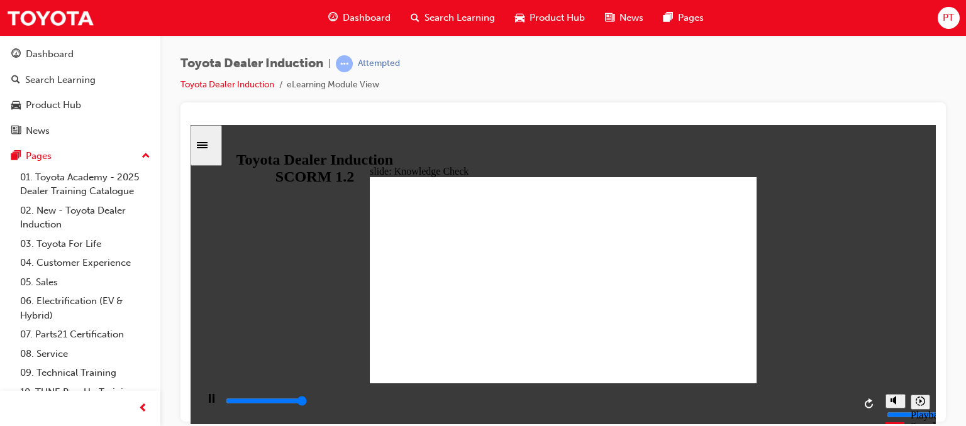
type input "5000"
radio input "true"
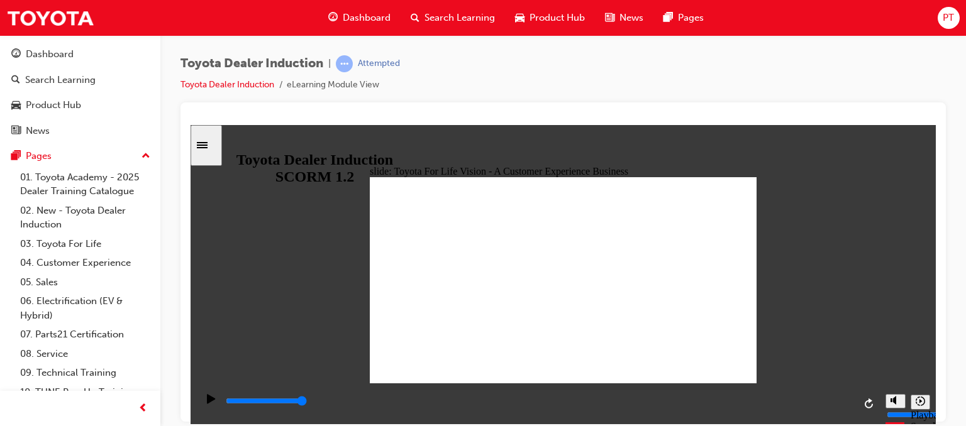
click at [209, 403] on icon "Pause (Ctrl+Alt+P)" at bounding box center [212, 398] width 6 height 9
click at [207, 404] on icon "Play (Ctrl+Alt+P)" at bounding box center [211, 399] width 9 height 10
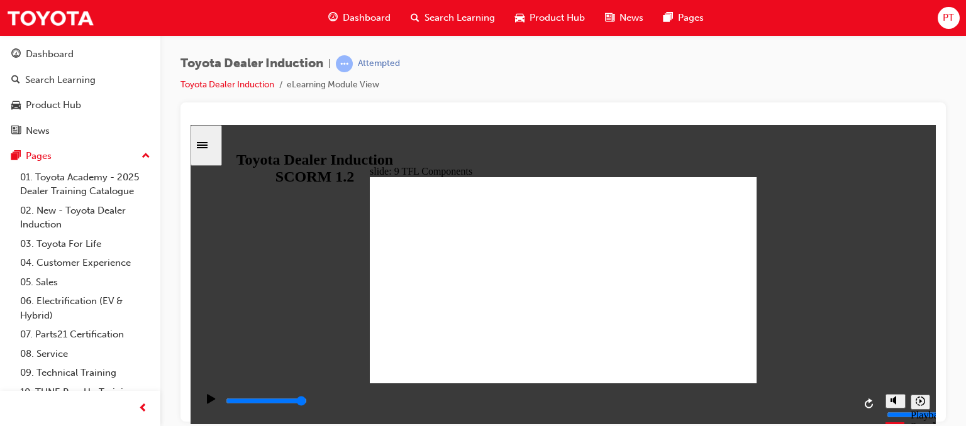
click at [214, 143] on icon "Sidebar Toggle" at bounding box center [206, 144] width 19 height 8
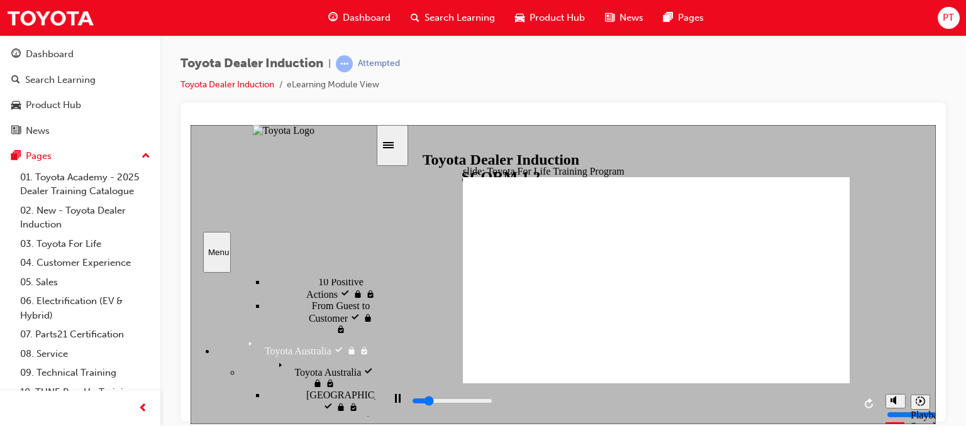
scroll to position [666, 0]
click at [398, 142] on icon "Sidebar Toggle" at bounding box center [392, 144] width 19 height 8
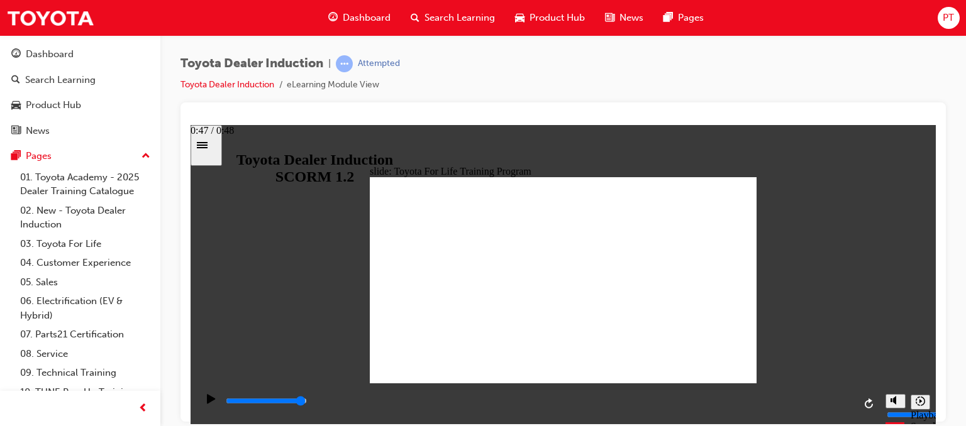
click at [842, 408] on div "playback controls" at bounding box center [540, 401] width 630 height 14
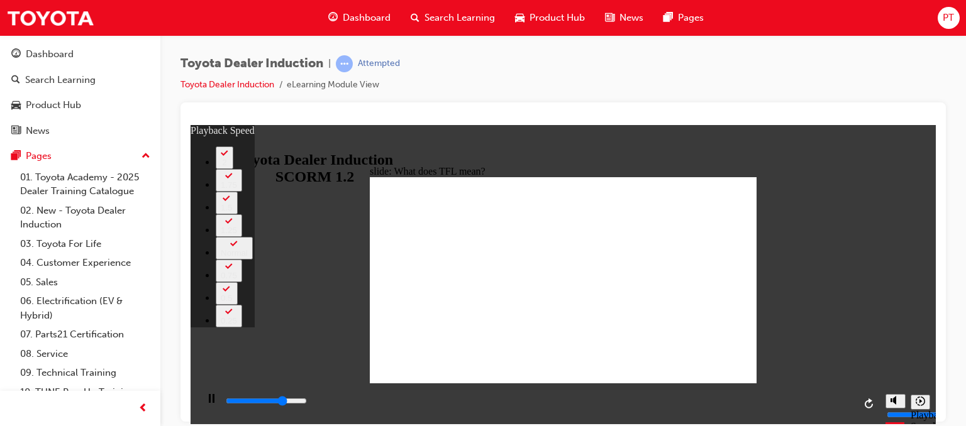
type input "7900"
type input "0"
type input "8100"
type input "0"
type input "8400"
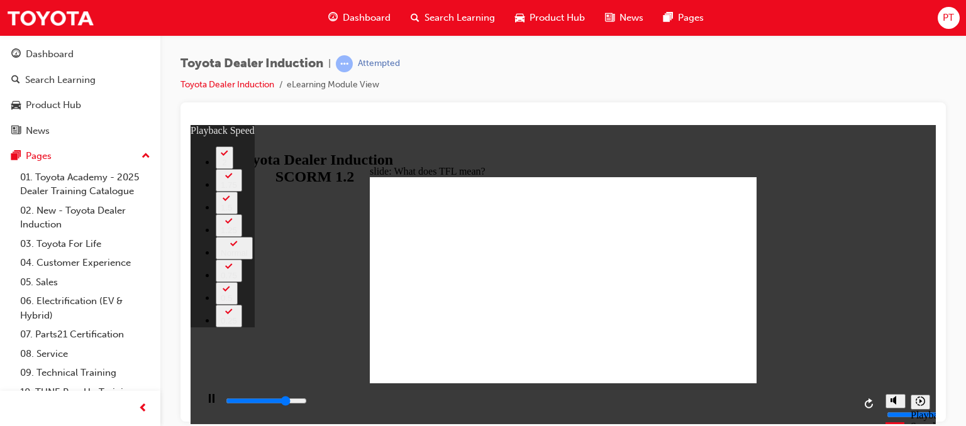
type input "1"
type input "8700"
type input "1"
type input "8900"
type input "1"
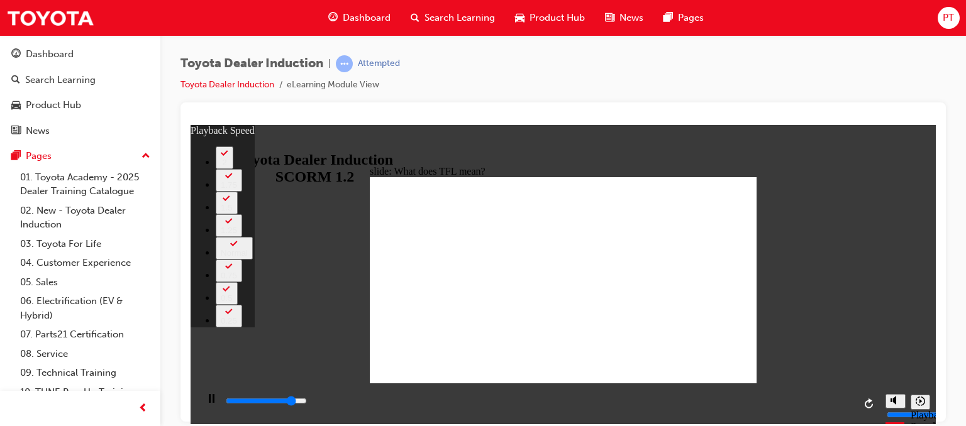
type input "9200"
type input "60"
type input "9200"
type input "60"
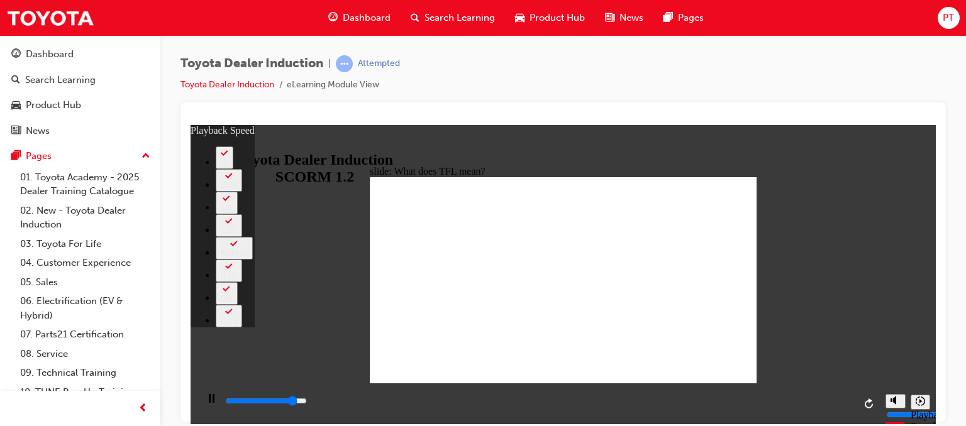
type input "9400"
type input "60"
type input "9700"
type input "60"
type input "9900"
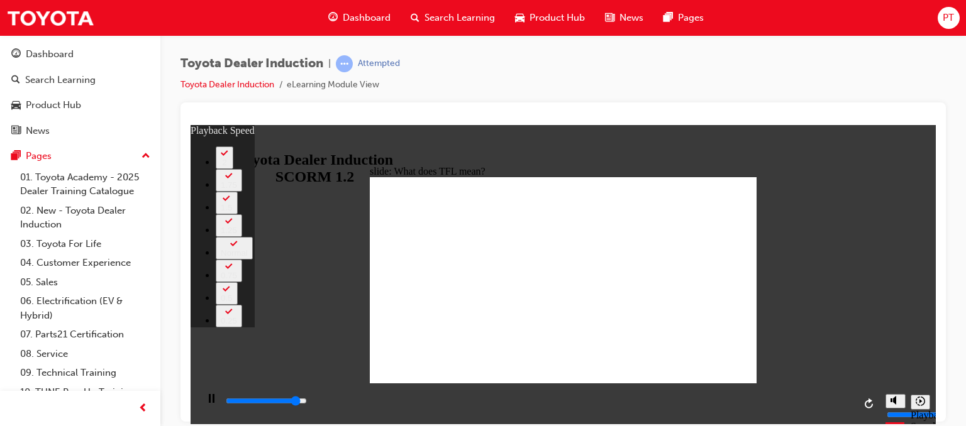
type input "61"
type input "10200"
type input "61"
type input "10500"
type input "61"
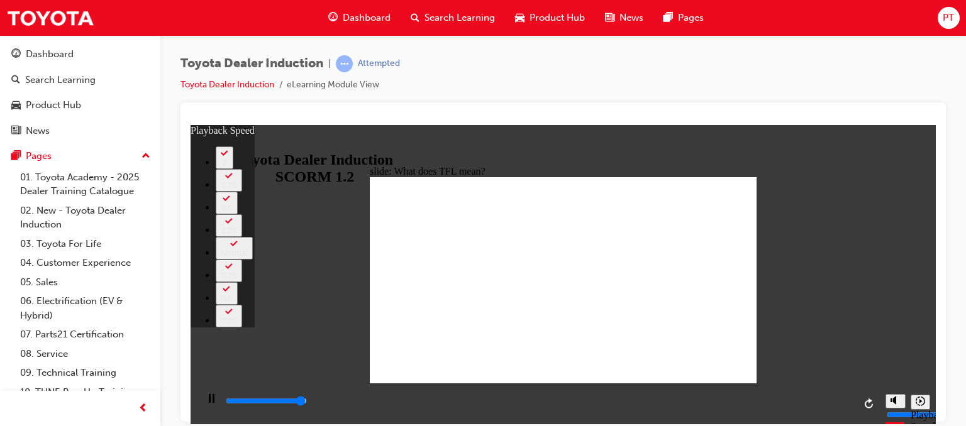
type input "10700"
type input "62"
type input "10800"
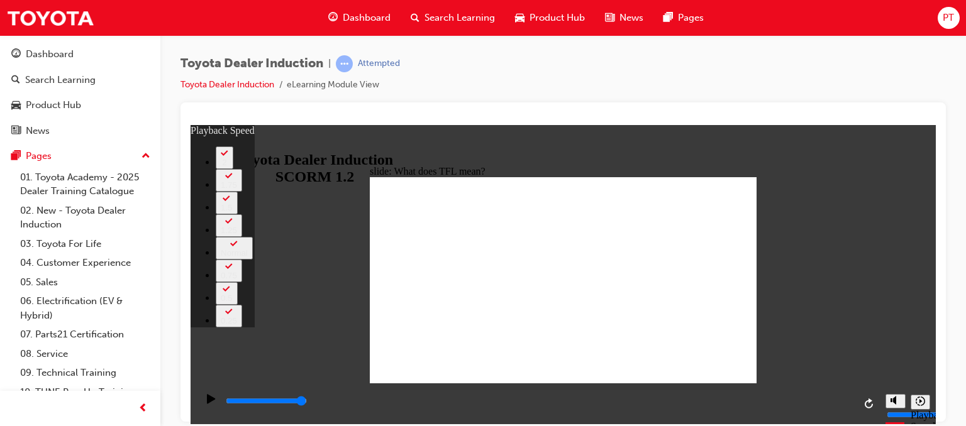
type input "139"
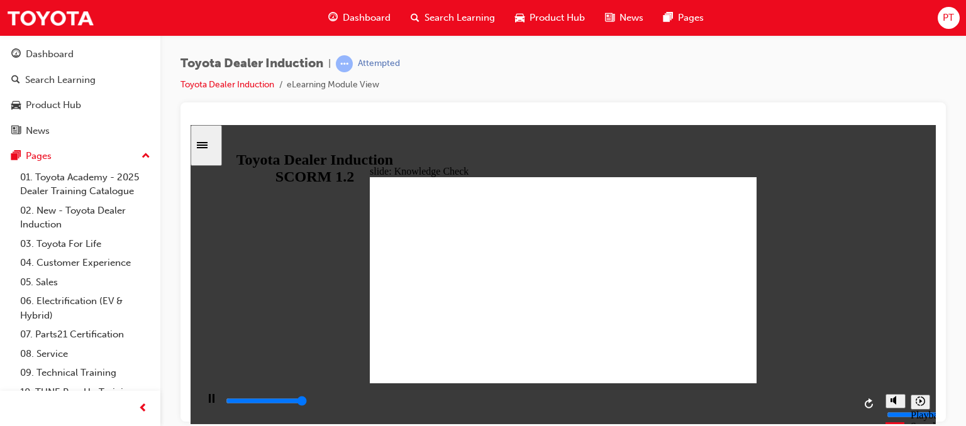
type input "5000"
radio input "true"
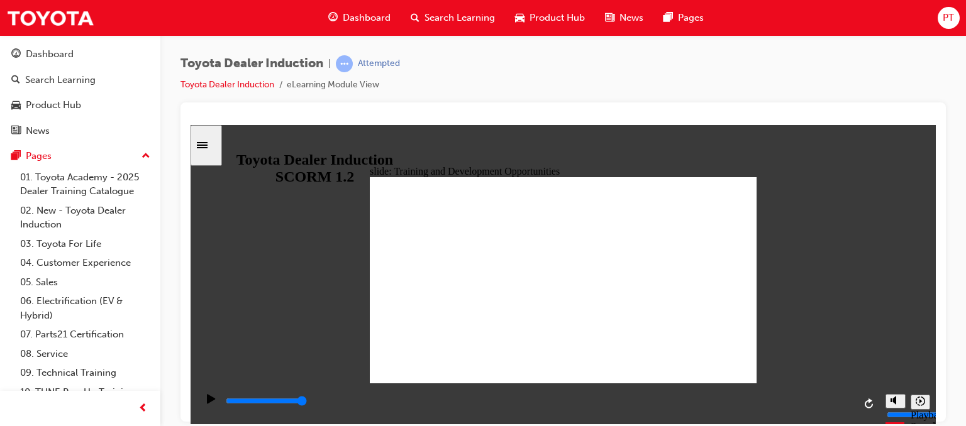
drag, startPoint x: 724, startPoint y: 229, endPoint x: 728, endPoint y: 200, distance: 29.3
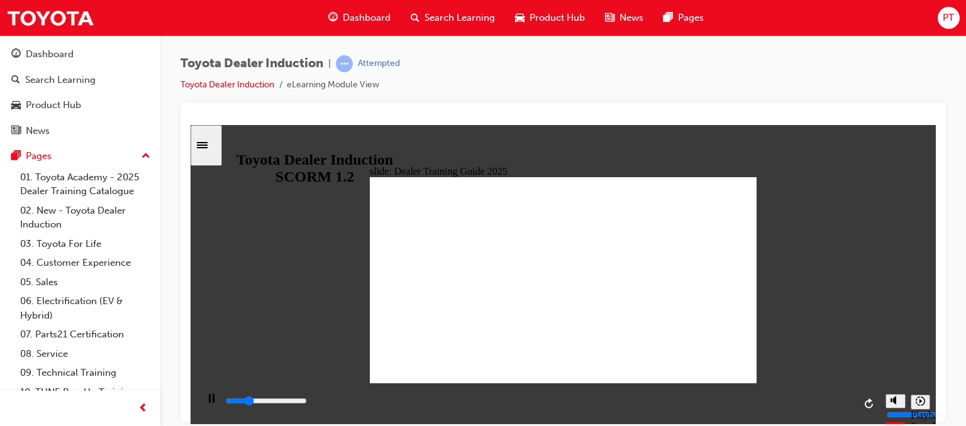
click at [216, 150] on div "Sidebar Toggle" at bounding box center [206, 144] width 21 height 9
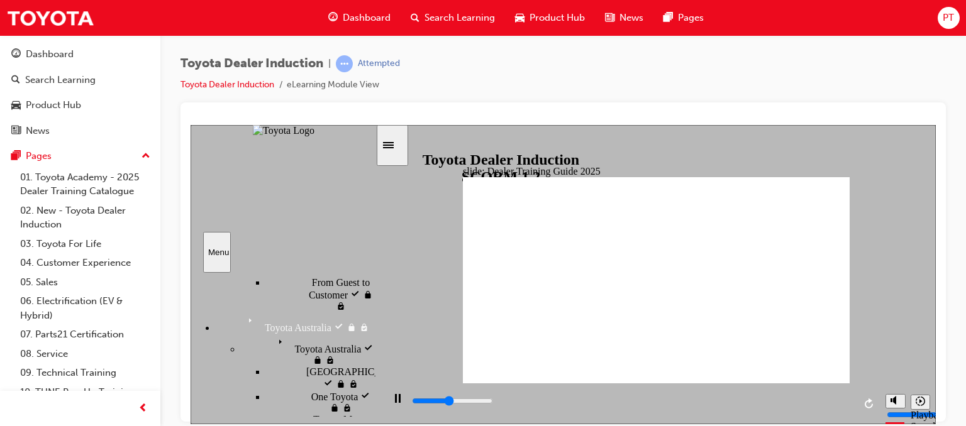
scroll to position [690, 0]
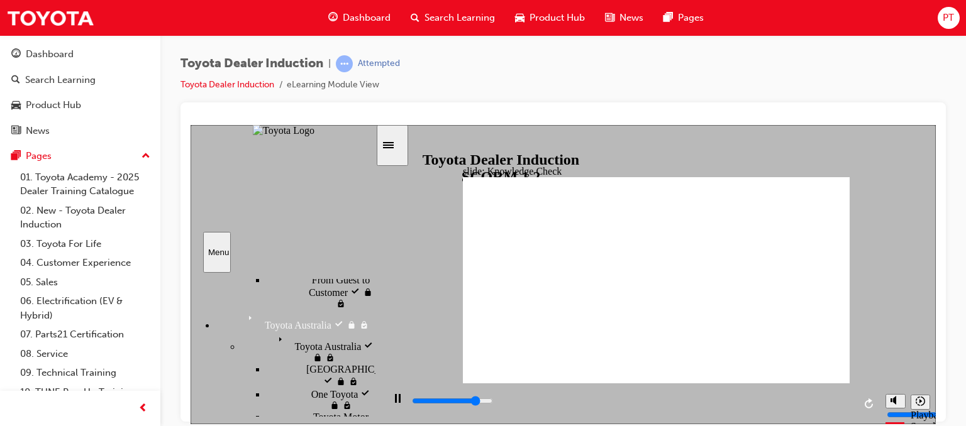
type input "4200"
radio input "true"
type input "3100"
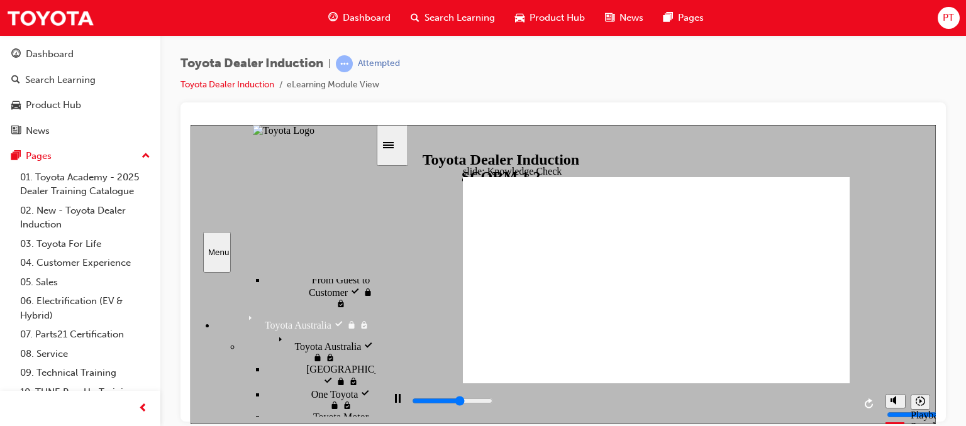
radio input "true"
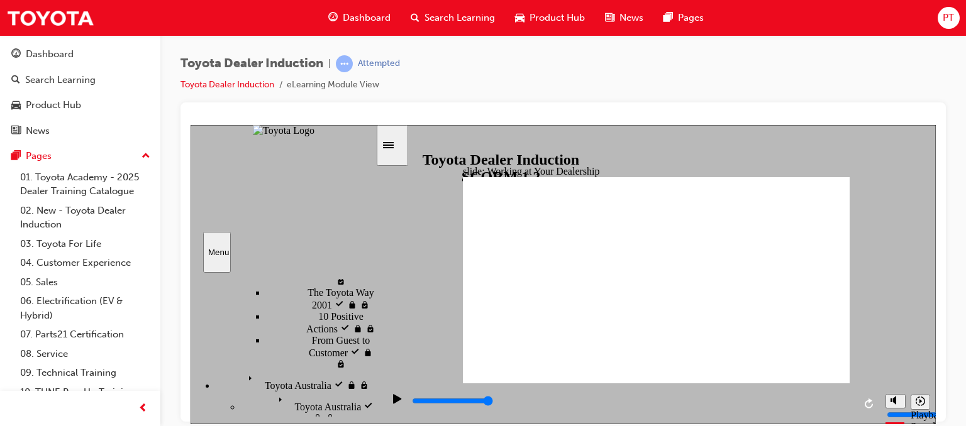
scroll to position [638, 0]
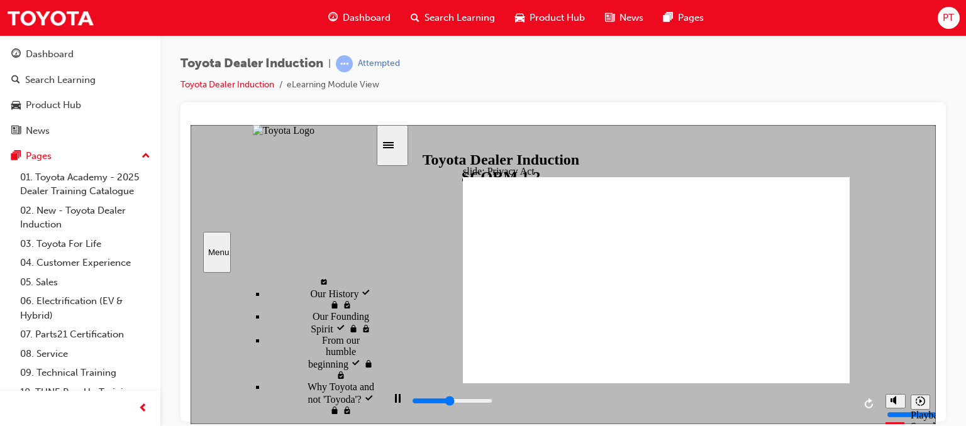
scroll to position [291, 0]
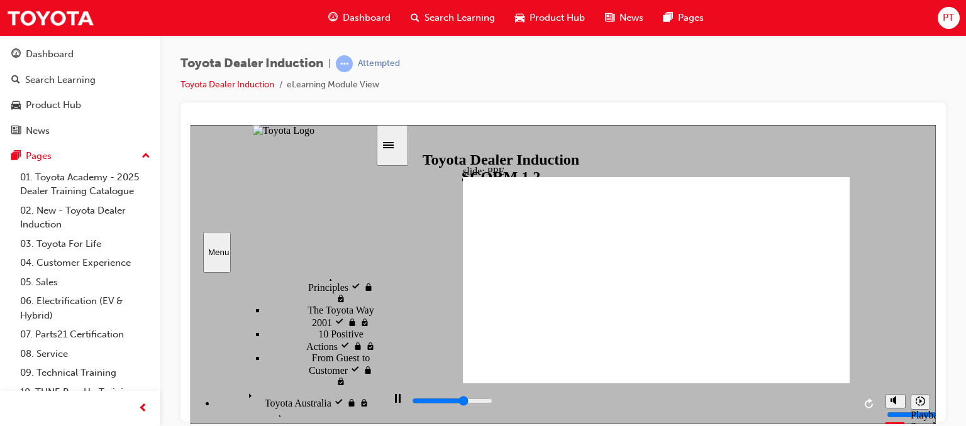
scroll to position [648, 0]
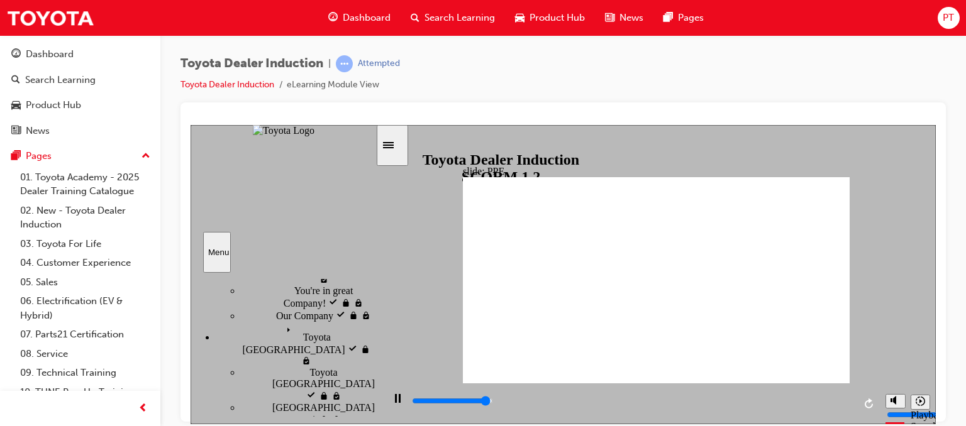
scroll to position [126, 0]
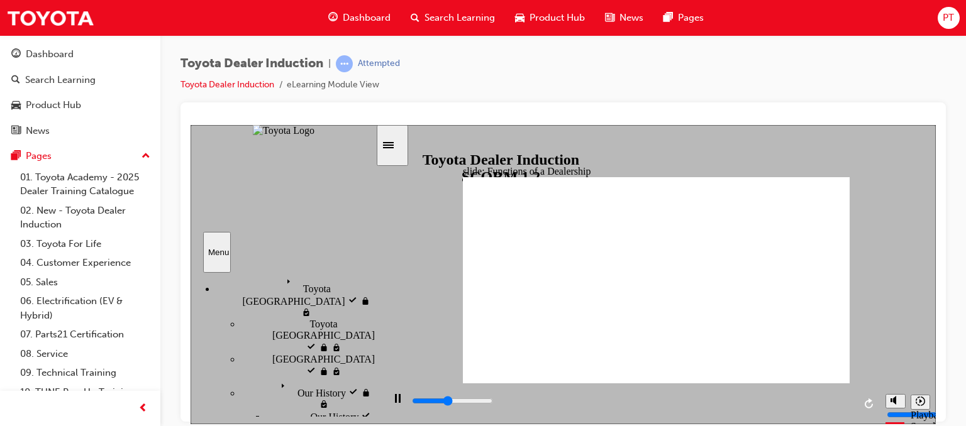
scroll to position [176, 0]
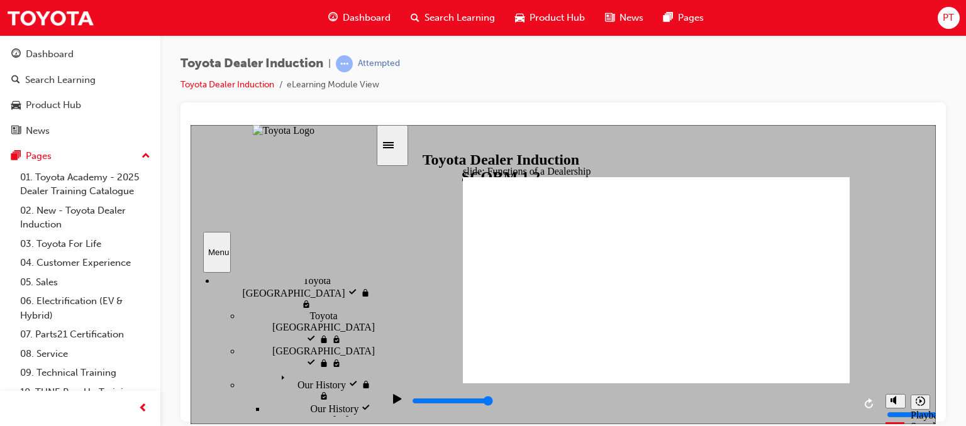
drag, startPoint x: 604, startPoint y: 320, endPoint x: 687, endPoint y: 281, distance: 92.0
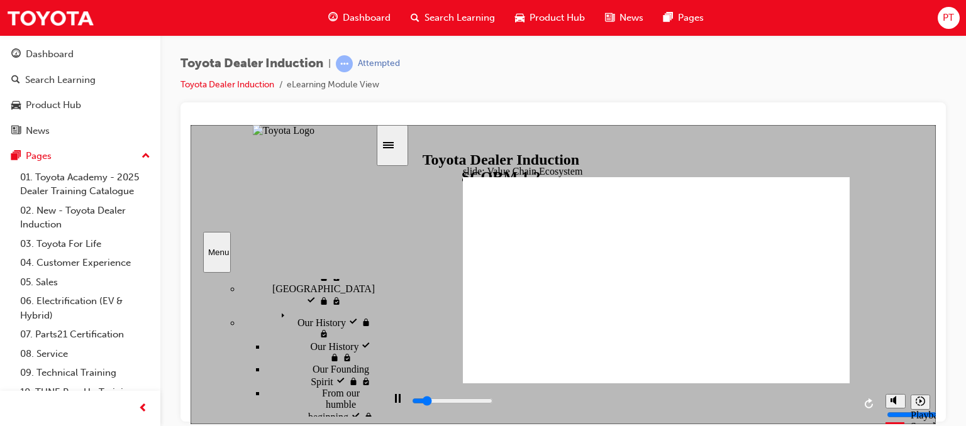
scroll to position [240, 0]
type input "11300"
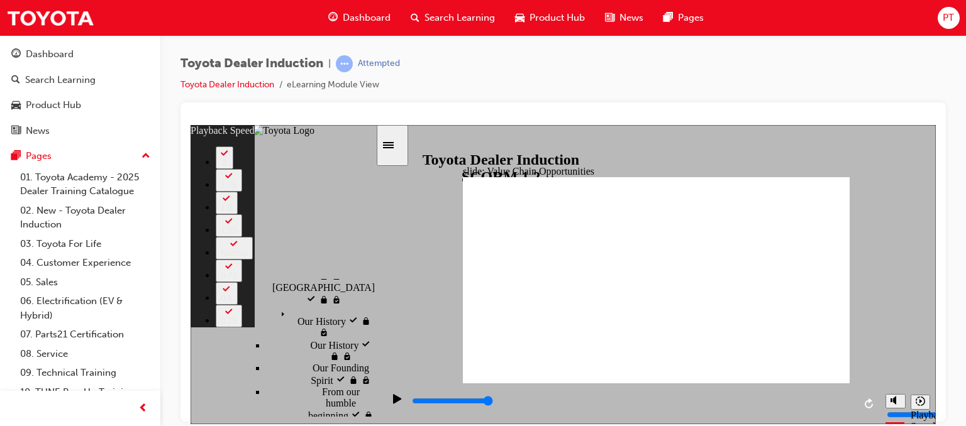
type input "64"
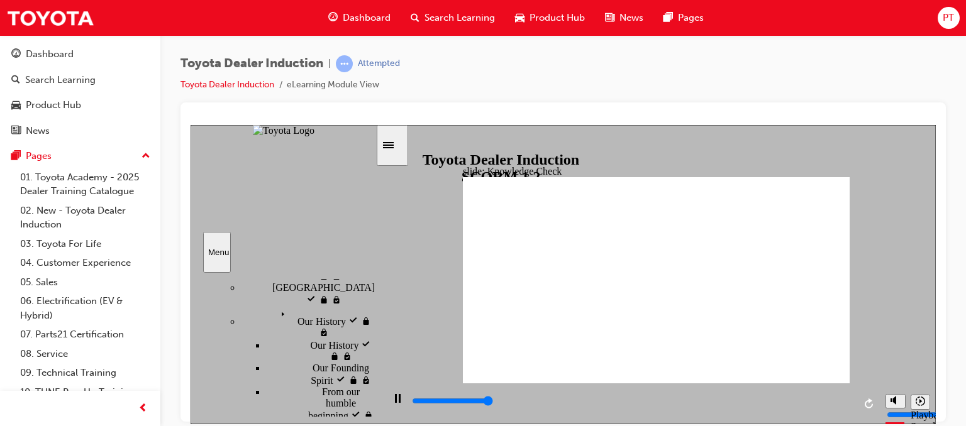
type input "5000"
radio input "true"
type input "5000"
radio input "true"
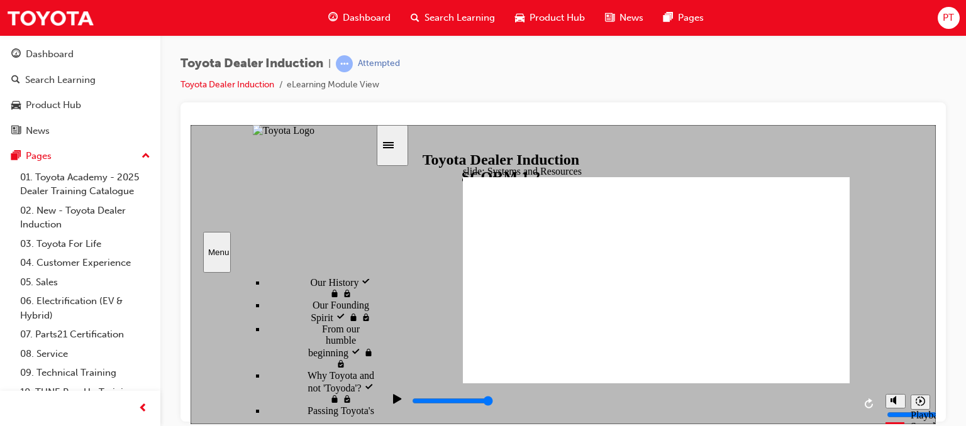
scroll to position [297, 0]
drag, startPoint x: 373, startPoint y: 344, endPoint x: 372, endPoint y: 358, distance: 13.9
click at [372, 307] on div "sidebar" at bounding box center [283, 293] width 185 height 27
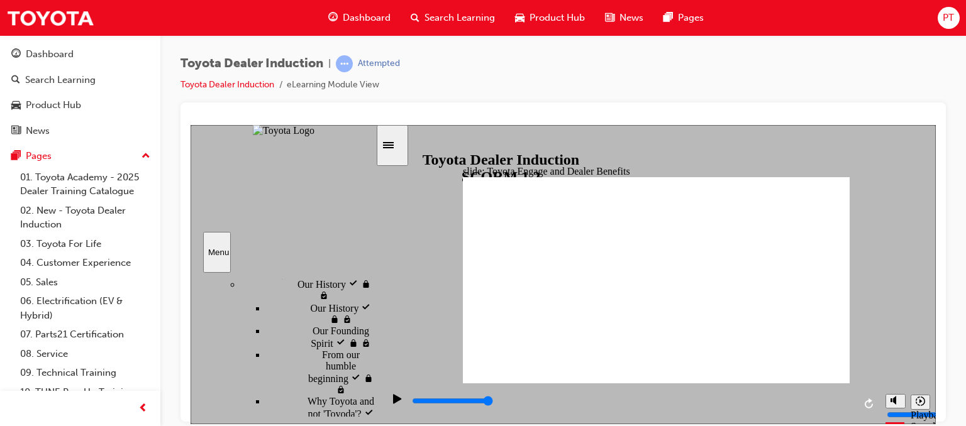
scroll to position [287, 0]
click at [375, 310] on div "sidebar" at bounding box center [283, 295] width 185 height 30
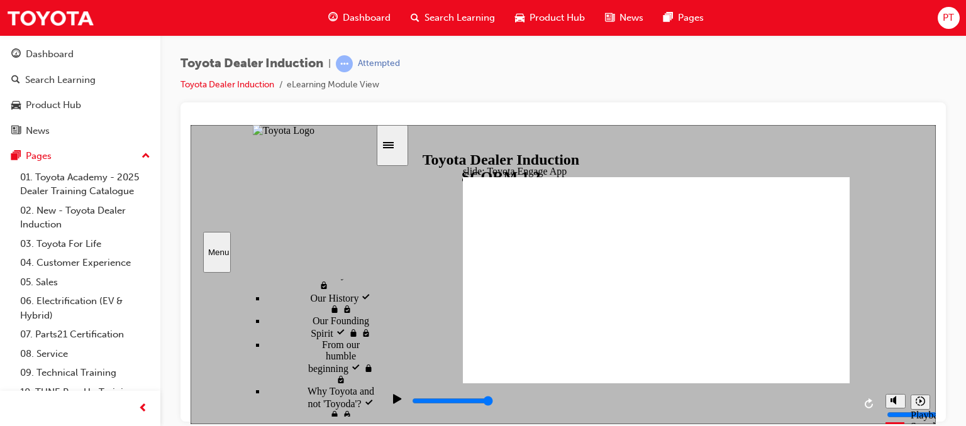
type input "20500"
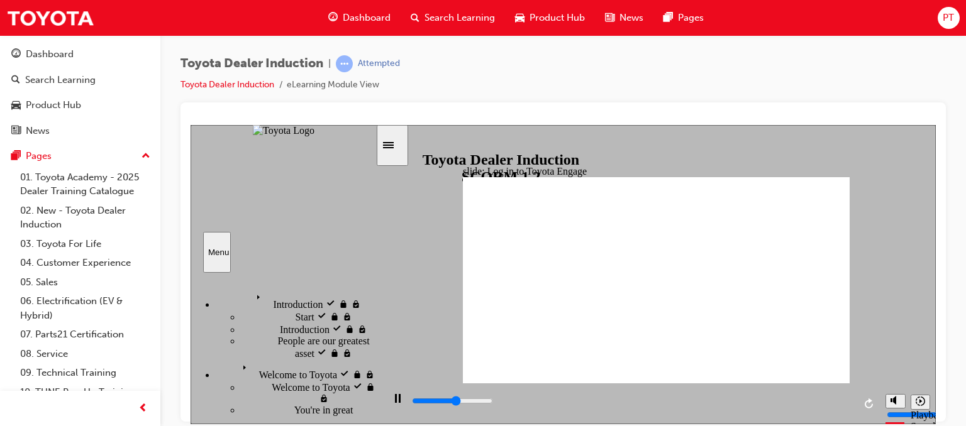
scroll to position [287, 0]
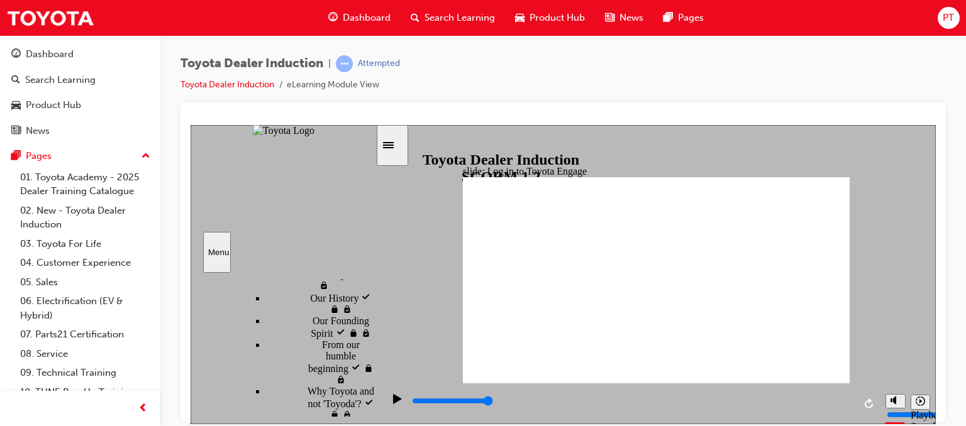
click at [941, 22] on div "PT" at bounding box center [949, 18] width 22 height 22
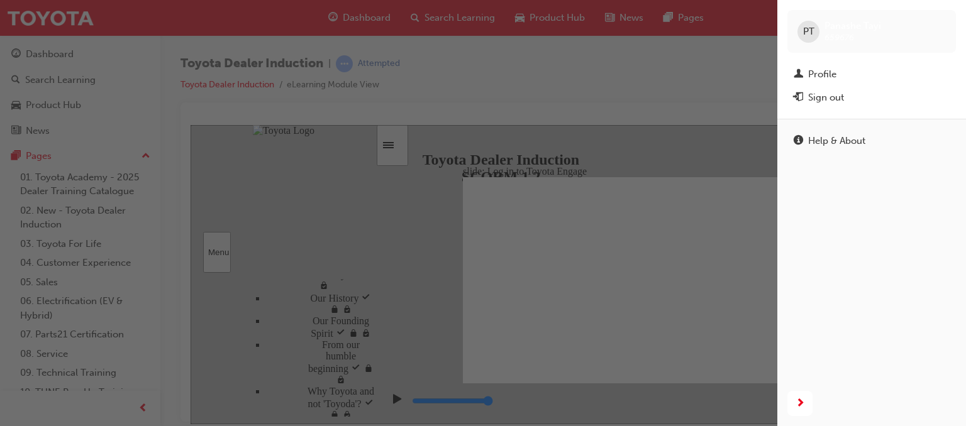
click at [802, 36] on div "PT" at bounding box center [809, 32] width 22 height 22
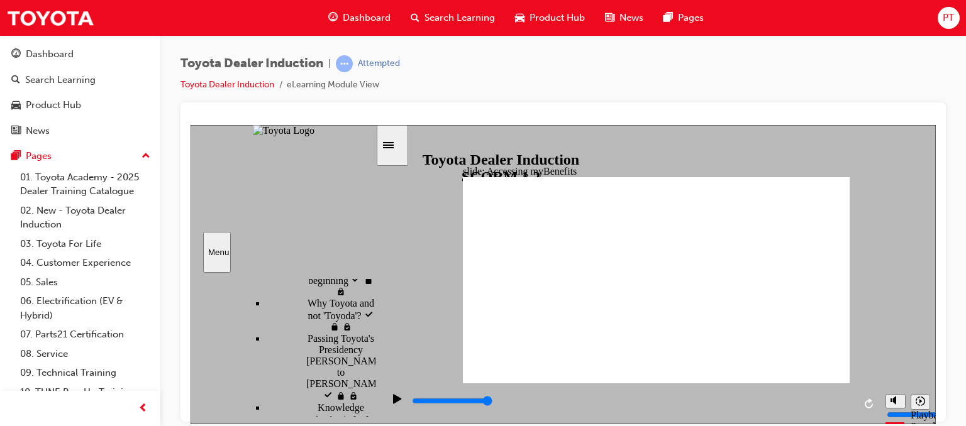
scroll to position [377, 0]
drag, startPoint x: 370, startPoint y: 364, endPoint x: 375, endPoint y: 386, distance: 23.1
click at [375, 310] on div "sidebar" at bounding box center [283, 295] width 185 height 30
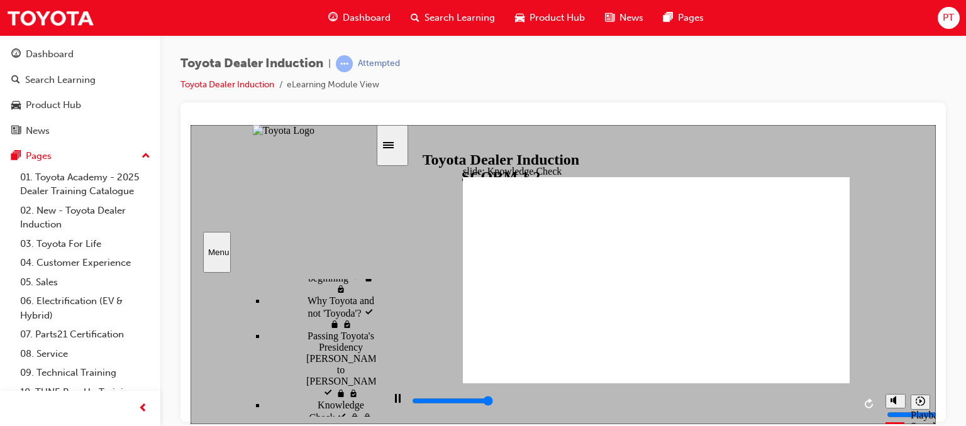
type input "5000"
click at [375, 310] on div "sidebar" at bounding box center [283, 295] width 185 height 30
type input "t"
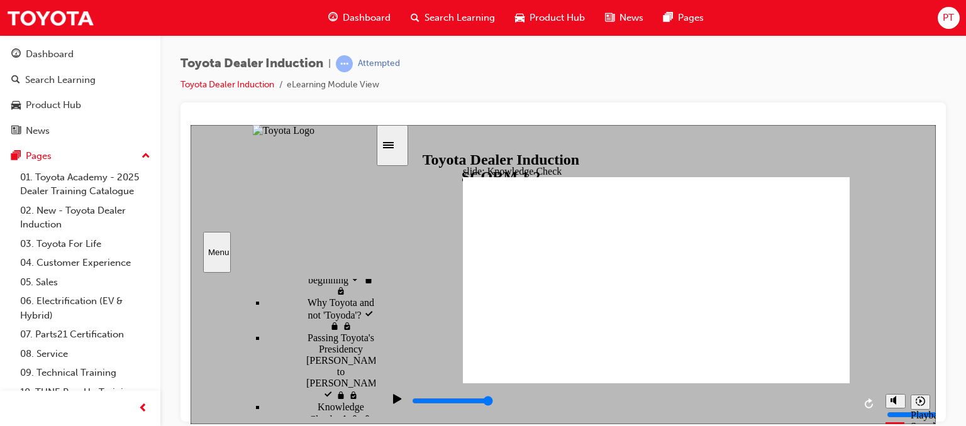
type input "t"
type input "to"
type input "toy"
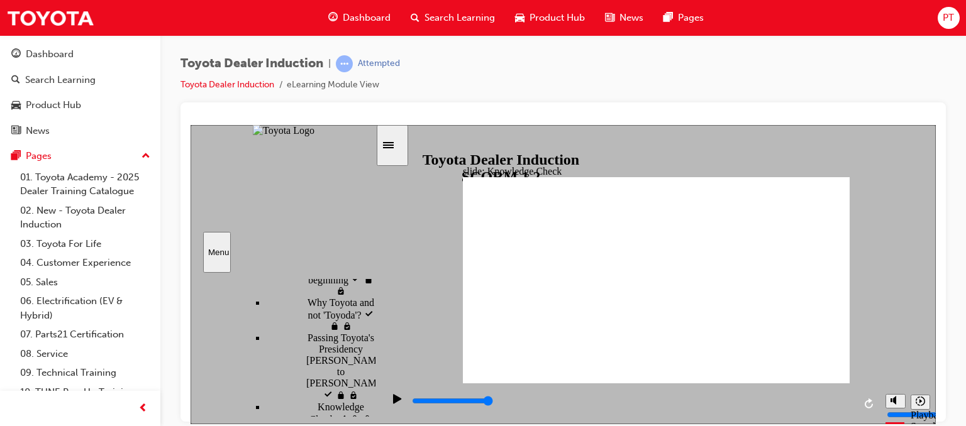
type input "toyo"
type input "toyot"
type input "toyota"
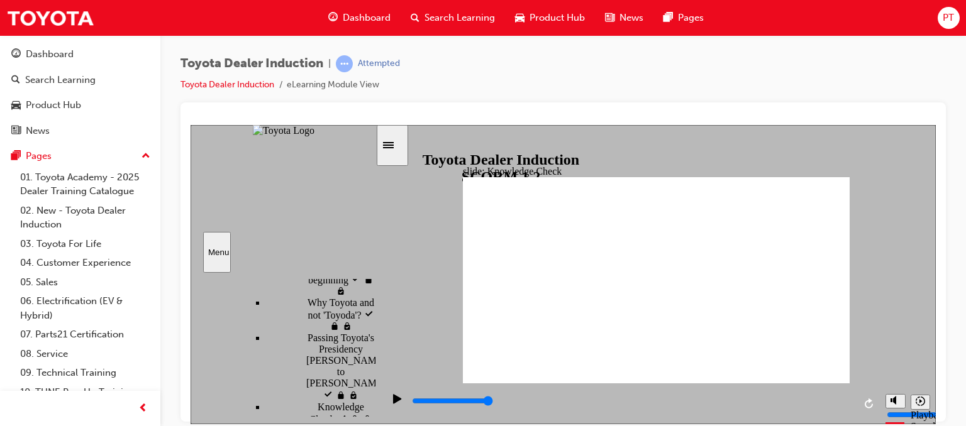
type input "toyota"
type input "toyota e"
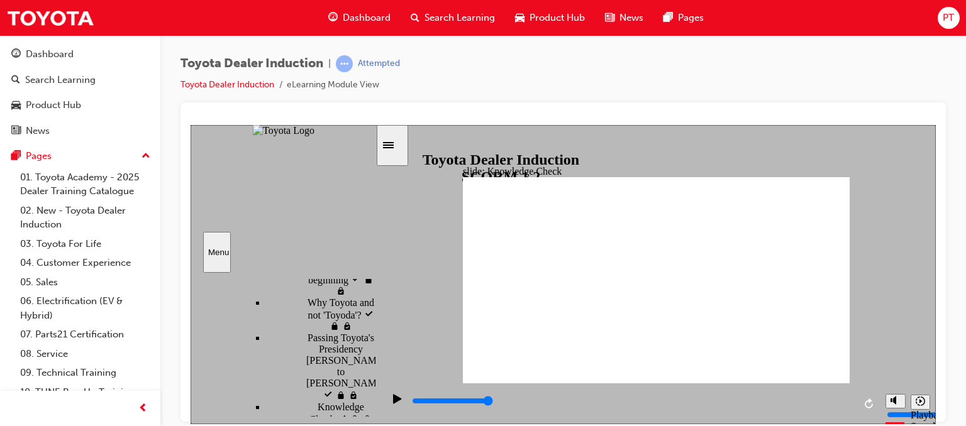
type input "toyota en"
type input "toyota eng"
type input "toyota enga"
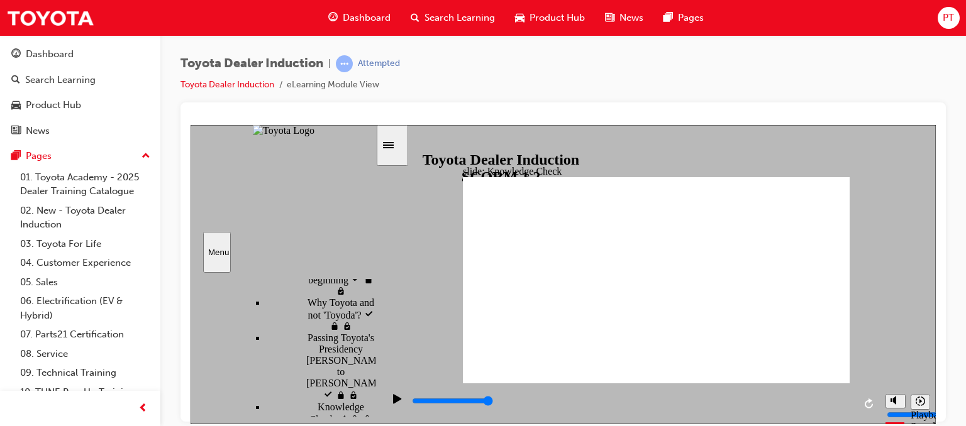
type input "toyota enga"
type input "toyota engag"
type input "toyota engage"
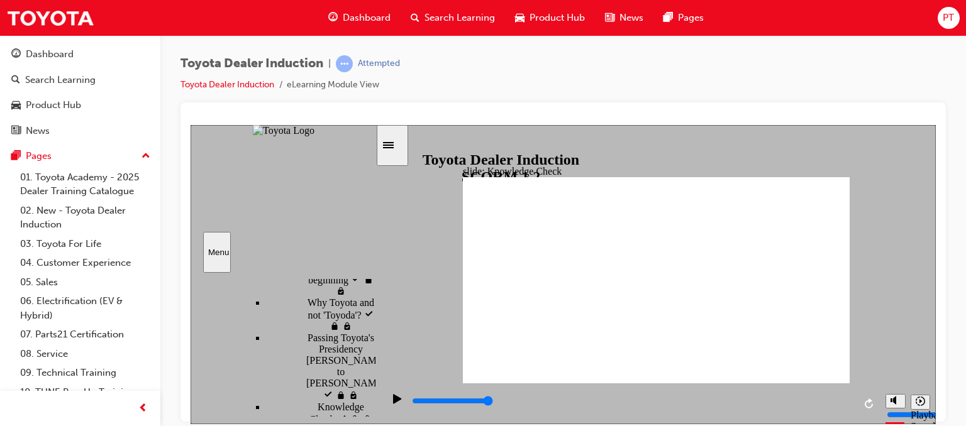
type input "toyota engage"
type input "toyota engage a"
type input "toyota engage ap"
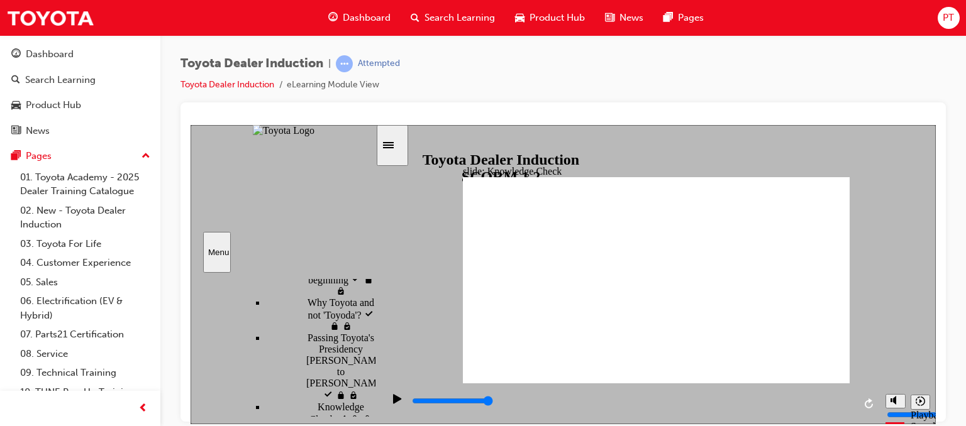
type input "toyota engage ap"
type input "toyota engage app"
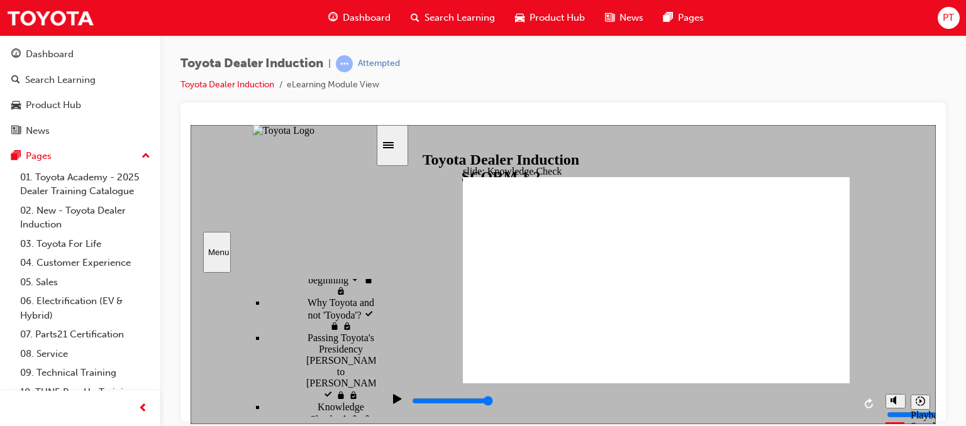
type input "toyota engage app"
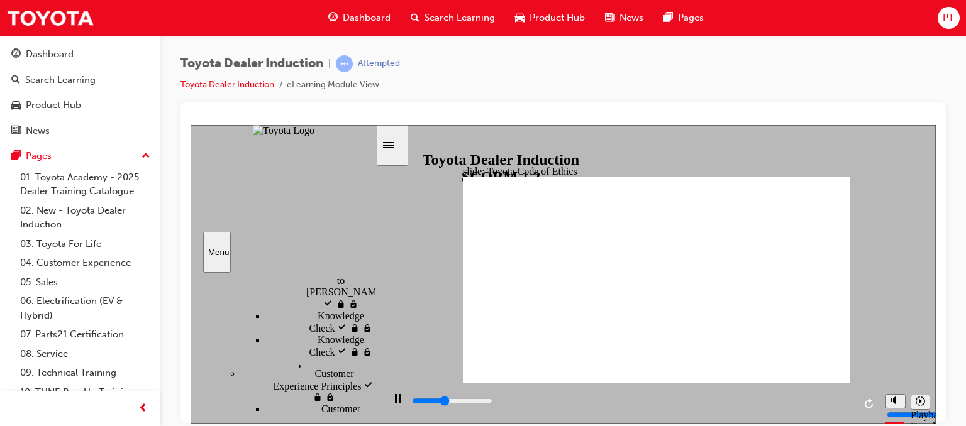
drag, startPoint x: 372, startPoint y: 367, endPoint x: 378, endPoint y: 387, distance: 20.9
click at [378, 387] on div "slide: Toyota Code of Ethics Toyota Code of Conduct Ethical behaviour extends b…" at bounding box center [563, 274] width 745 height 299
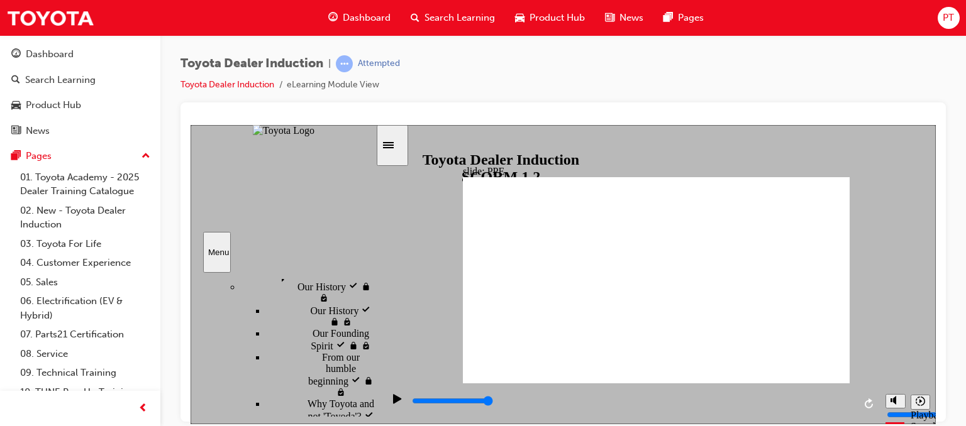
scroll to position [281, 0]
drag, startPoint x: 374, startPoint y: 377, endPoint x: 373, endPoint y: 342, distance: 35.2
click at [373, 303] on div "sidebar" at bounding box center [283, 291] width 185 height 23
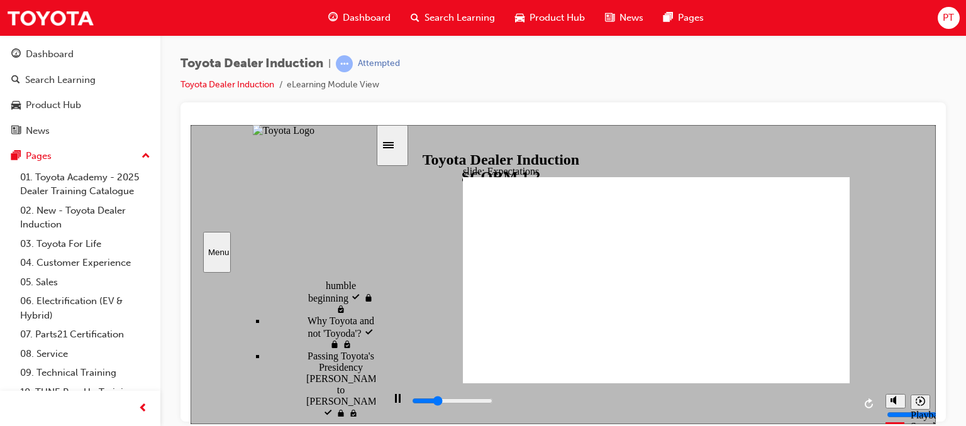
drag, startPoint x: 370, startPoint y: 341, endPoint x: 379, endPoint y: 357, distance: 18.0
click at [379, 357] on div "slide: Expectations Toyota Code of Conduct Oval 3 Group 1 Rectangle 5 integrity…" at bounding box center [563, 274] width 745 height 299
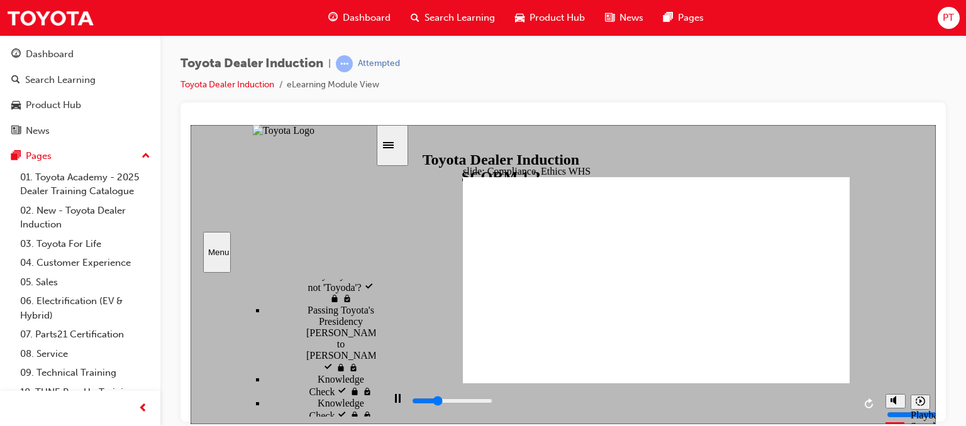
scroll to position [400, 0]
drag, startPoint x: 372, startPoint y: 362, endPoint x: 374, endPoint y: 372, distance: 9.5
click at [374, 304] on div "sidebar" at bounding box center [283, 292] width 185 height 24
click at [813, 399] on div "playback controls" at bounding box center [632, 401] width 443 height 14
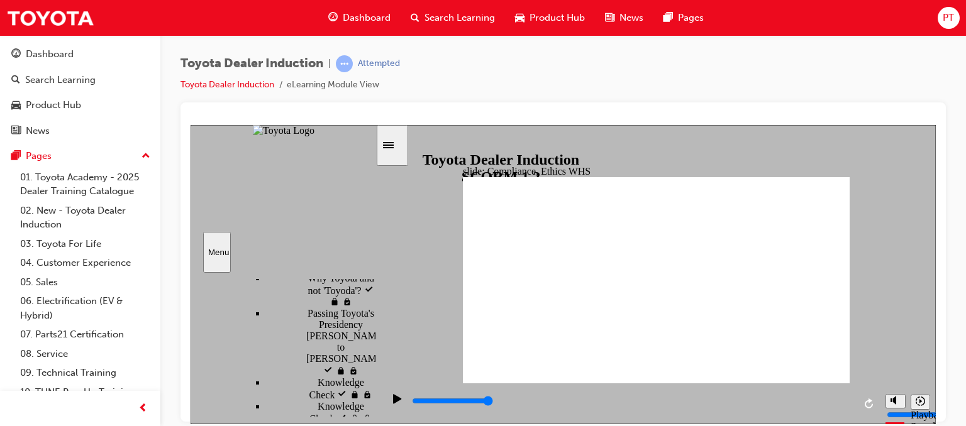
type input "8400"
checkbox input "true"
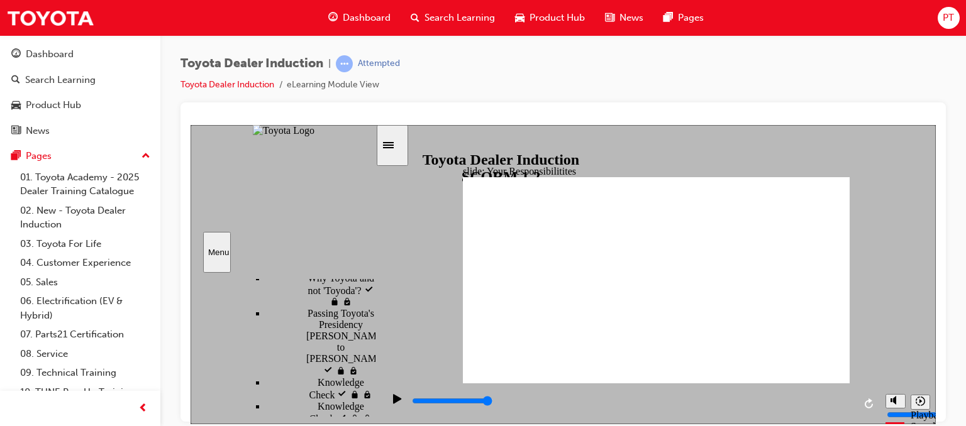
checkbox input "true"
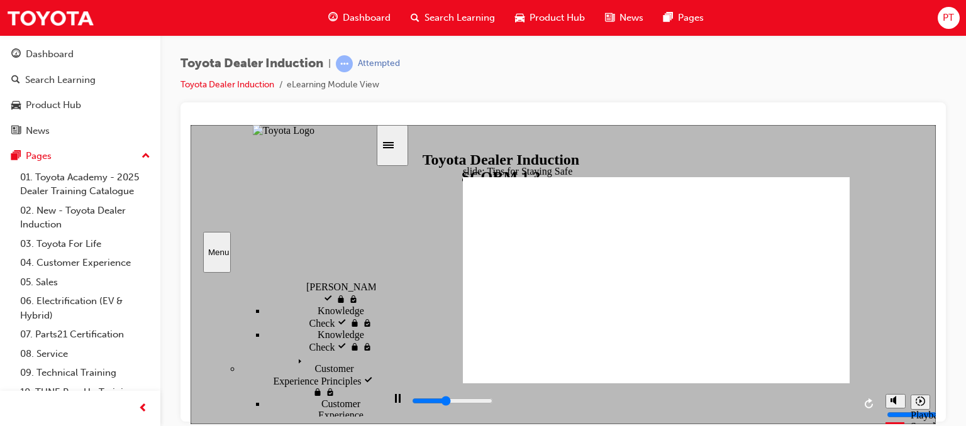
scroll to position [478, 0]
drag, startPoint x: 372, startPoint y: 365, endPoint x: 375, endPoint y: 381, distance: 15.9
click at [375, 303] on div "sidebar" at bounding box center [283, 291] width 185 height 23
type input "5000"
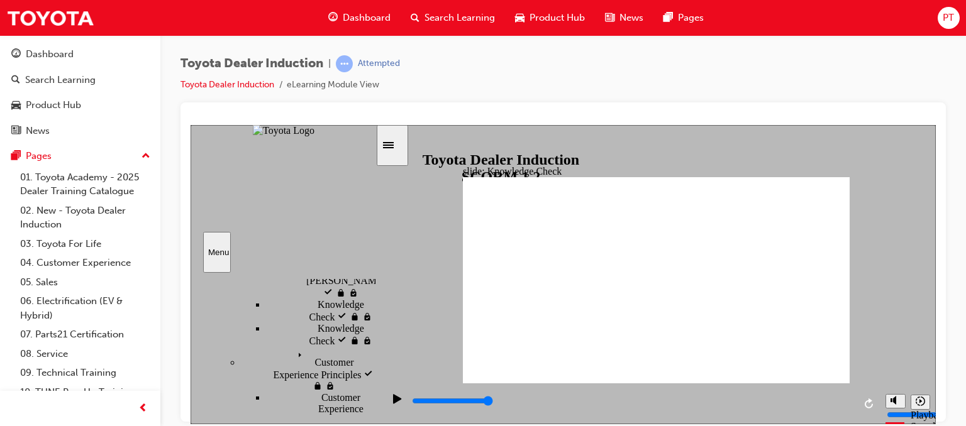
checkbox input "true"
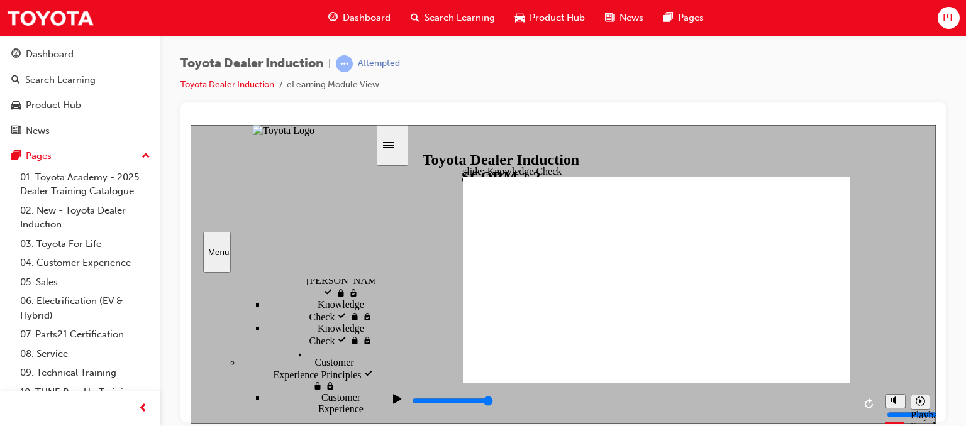
checkbox input "true"
type input "3900"
radio input "true"
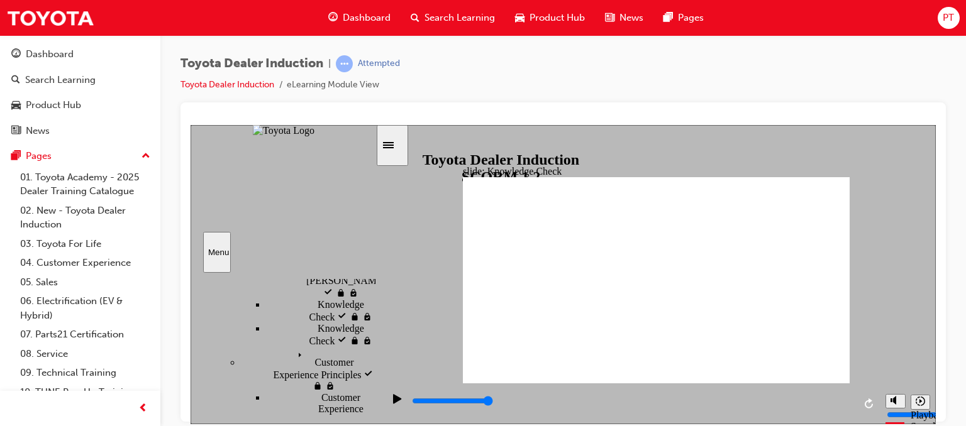
type input "5000"
checkbox input "true"
checkbox input "false"
checkbox input "true"
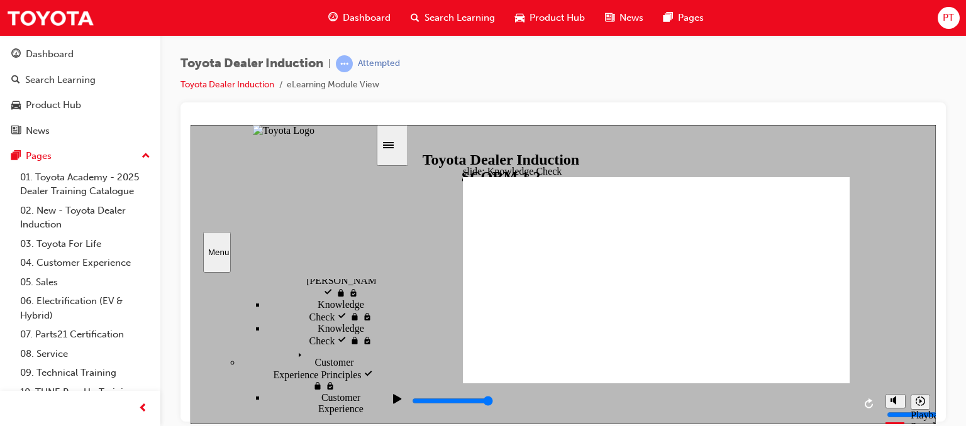
checkbox input "true"
type input "5000"
checkbox input "true"
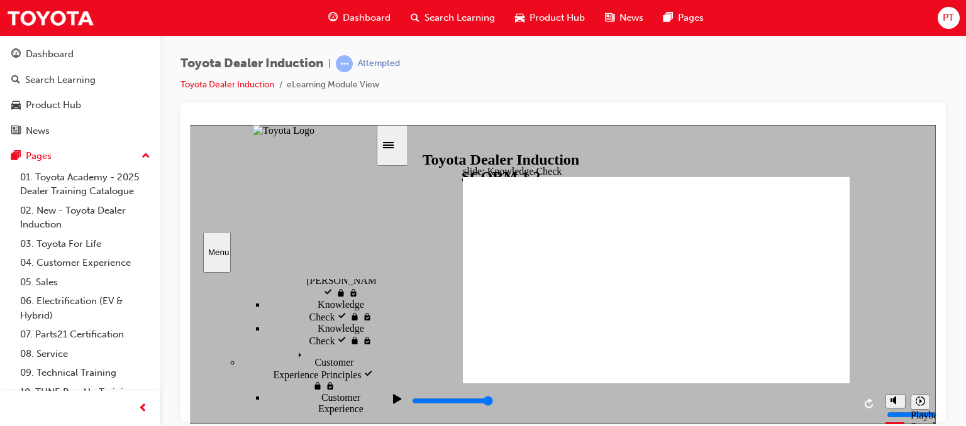
checkbox input "true"
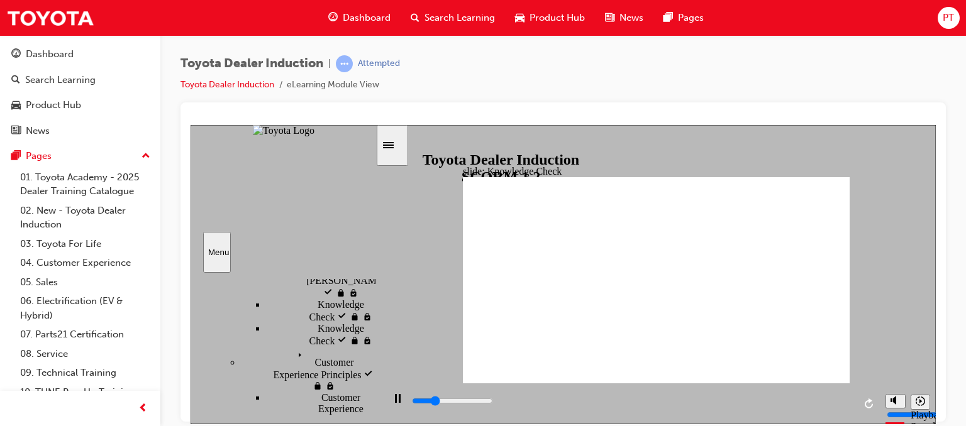
type input "1300"
checkbox input "true"
type input "2100"
checkbox input "true"
type input "2900"
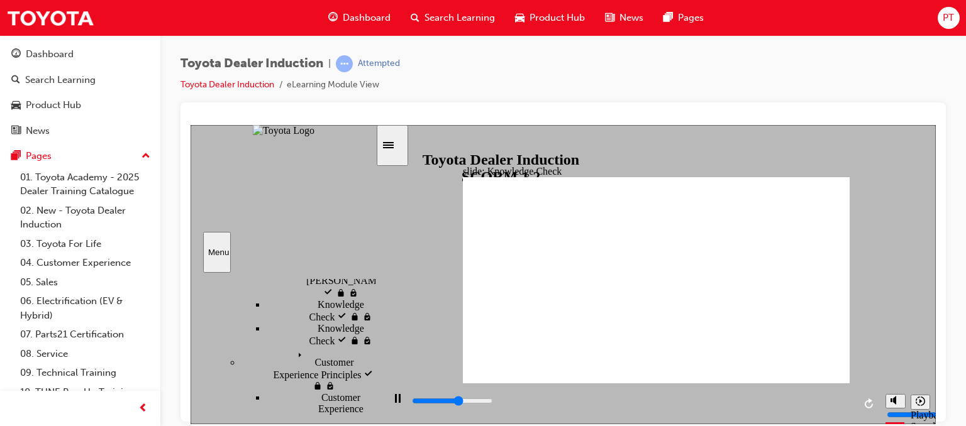
checkbox input "true"
type input "3800"
checkbox input "true"
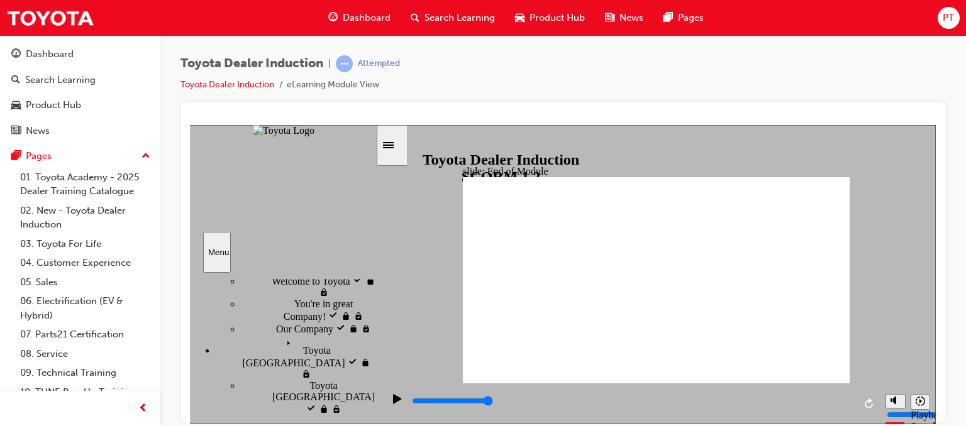
drag, startPoint x: 374, startPoint y: 379, endPoint x: 377, endPoint y: 396, distance: 16.7
click at [377, 396] on div "slide: Toyota Academy RESTART RESTART RESTART RESTART Back to top Playback Spee…" at bounding box center [563, 274] width 745 height 299
type input "9900"
